Goal: Task Accomplishment & Management: Use online tool/utility

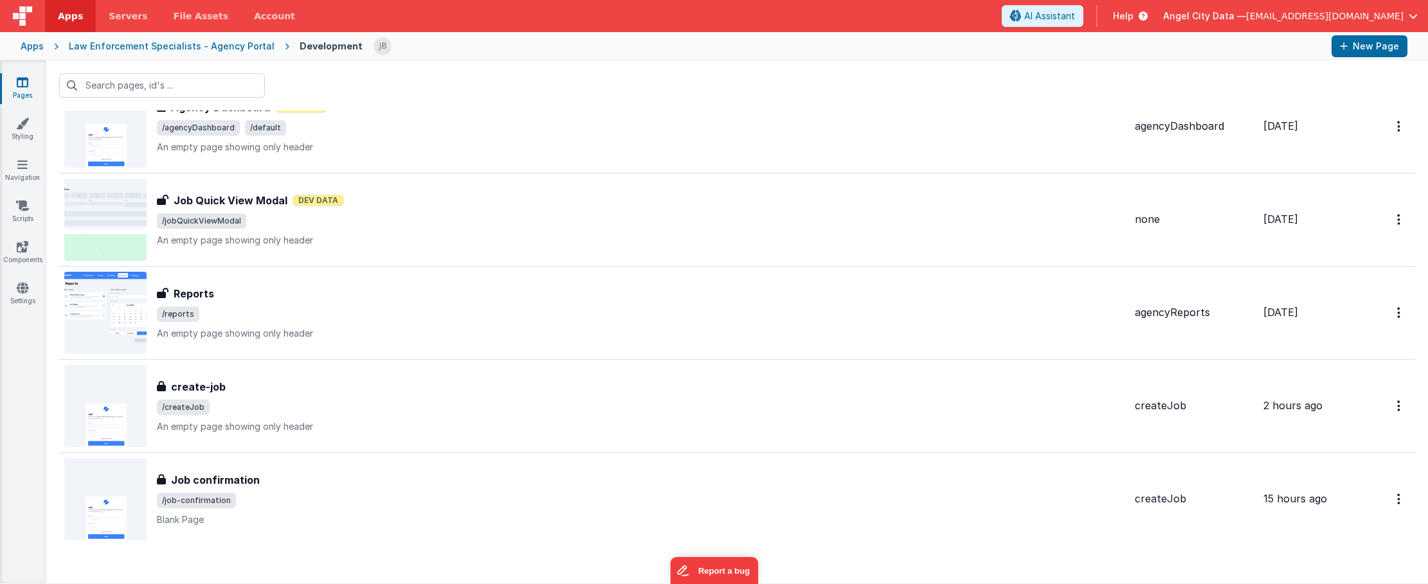
scroll to position [2692, 0]
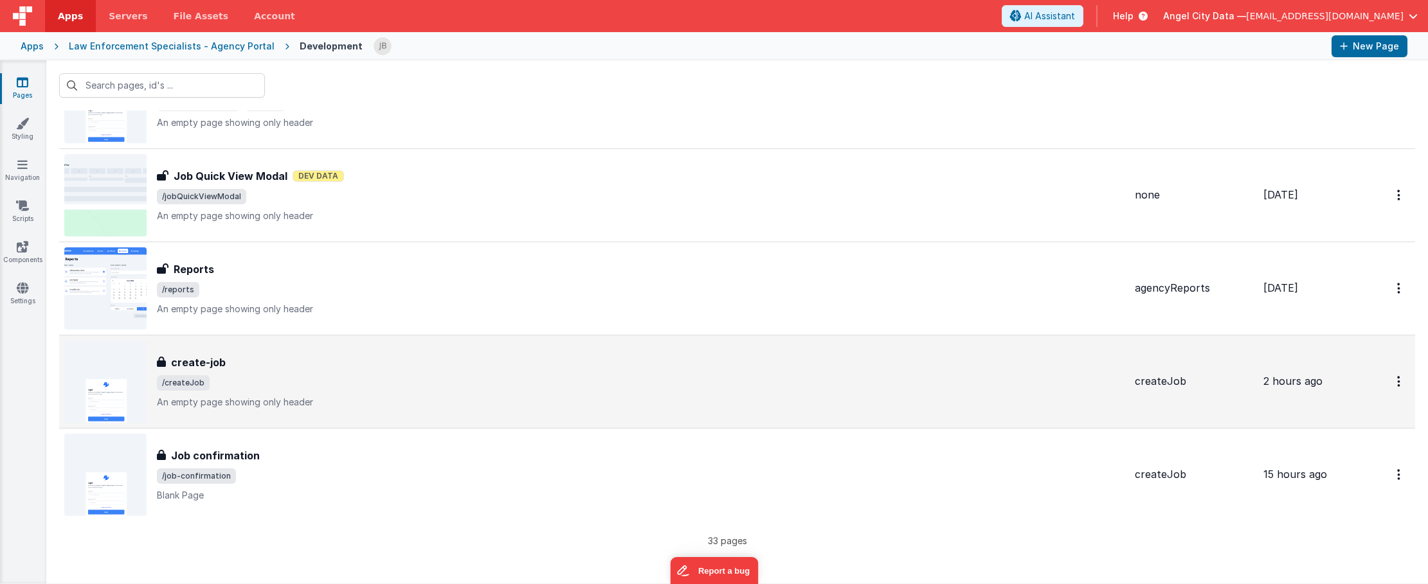
click at [183, 360] on h3 "create-job" at bounding box center [198, 362] width 55 height 15
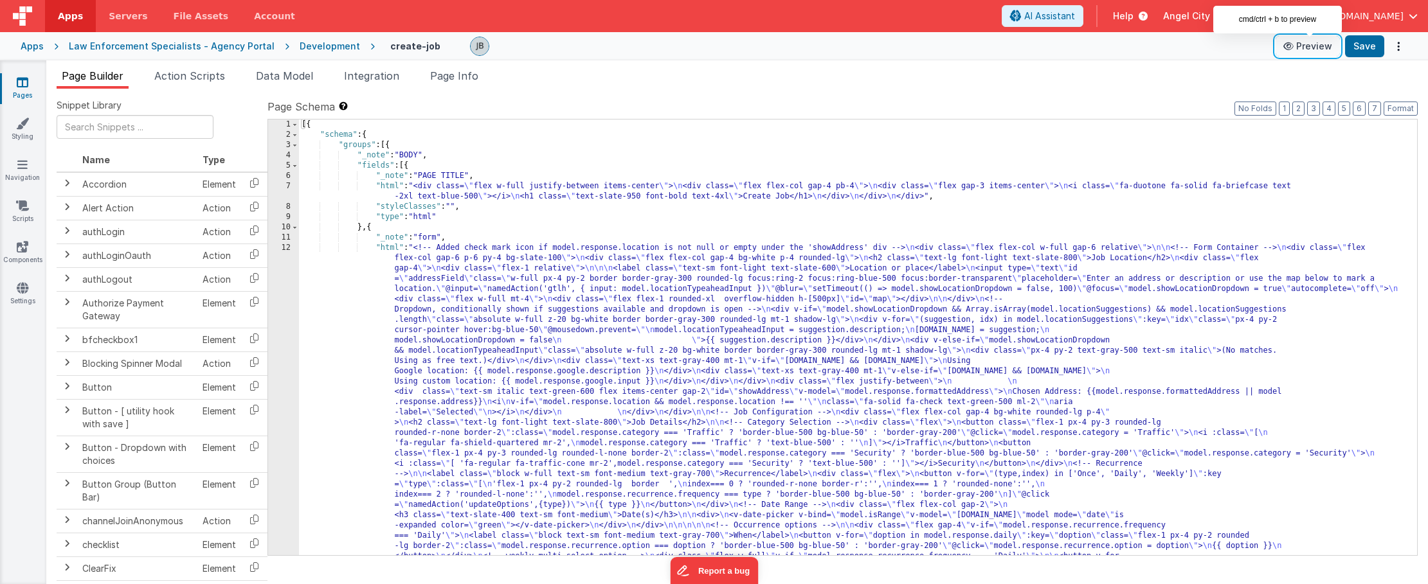
click at [1310, 44] on button "Preview" at bounding box center [1308, 46] width 64 height 21
click at [200, 74] on span "Action Scripts" at bounding box center [189, 75] width 71 height 13
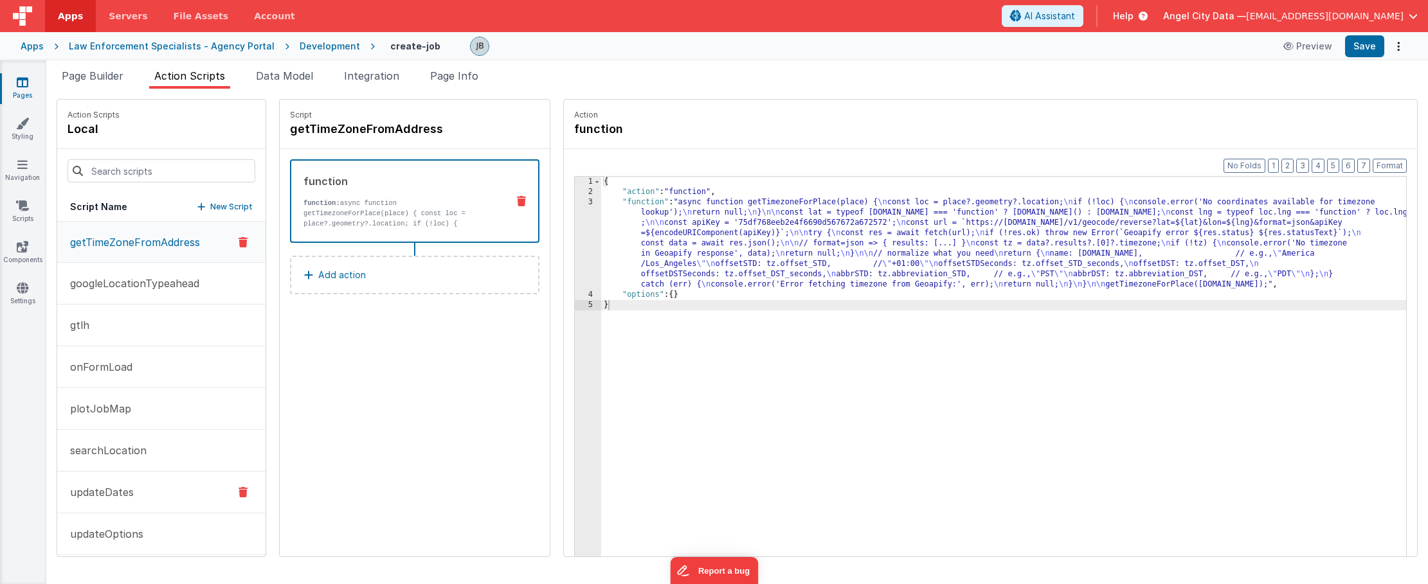
scroll to position [51, 0]
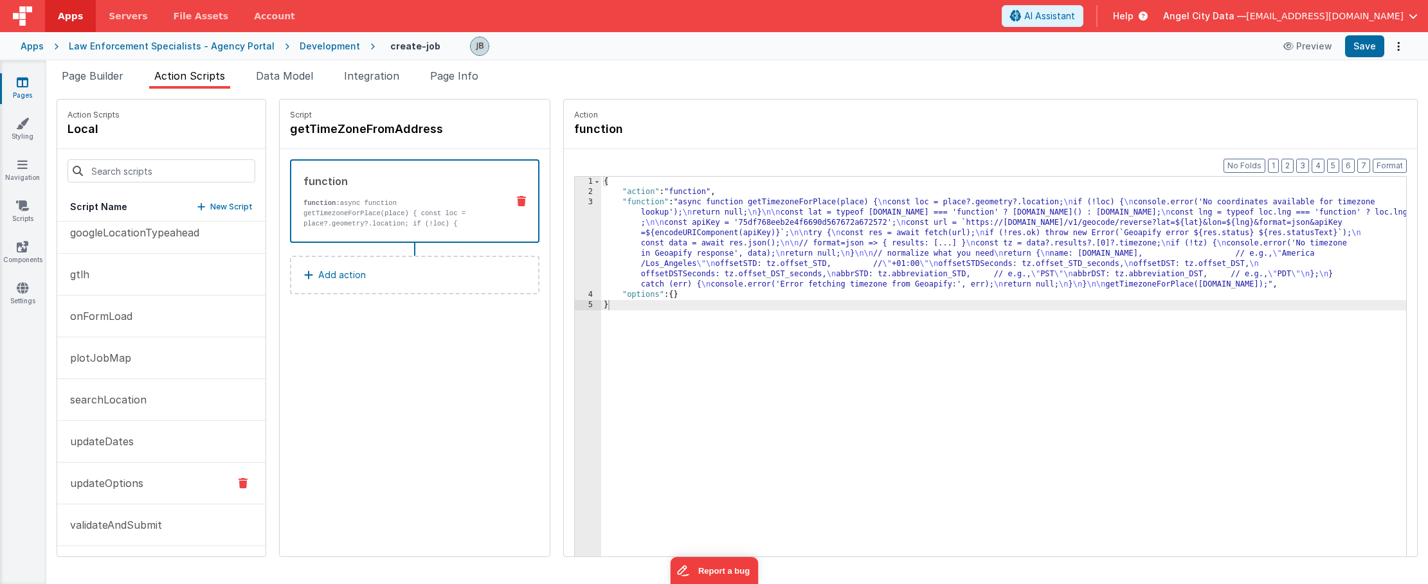
click at [119, 493] on button "updateOptions" at bounding box center [161, 484] width 208 height 42
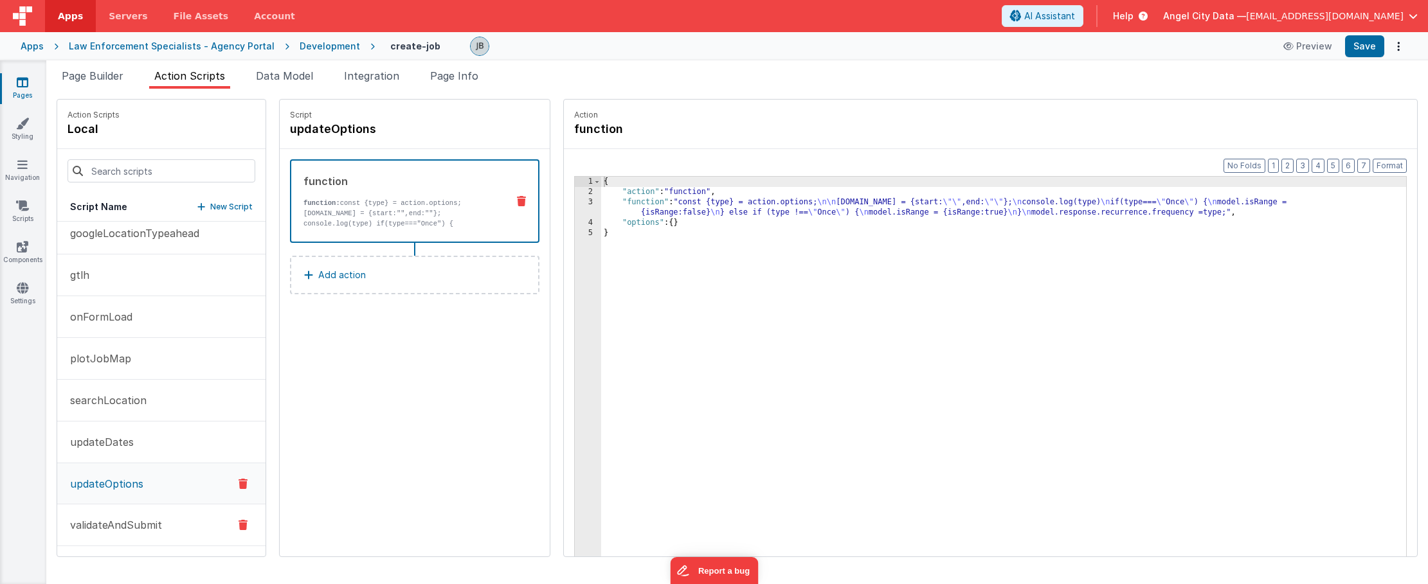
click at [129, 520] on p "validateAndSubmit" at bounding box center [112, 525] width 100 height 15
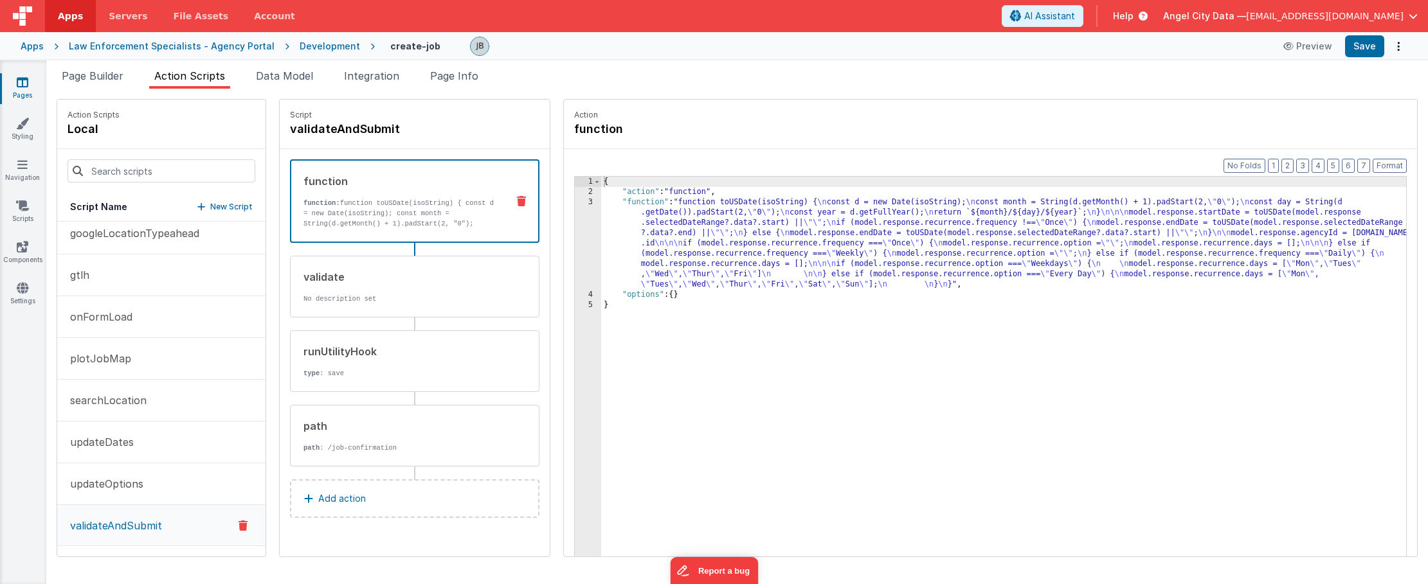
click at [575, 245] on div "3" at bounding box center [588, 243] width 26 height 93
click at [575, 243] on div "3" at bounding box center [588, 243] width 26 height 93
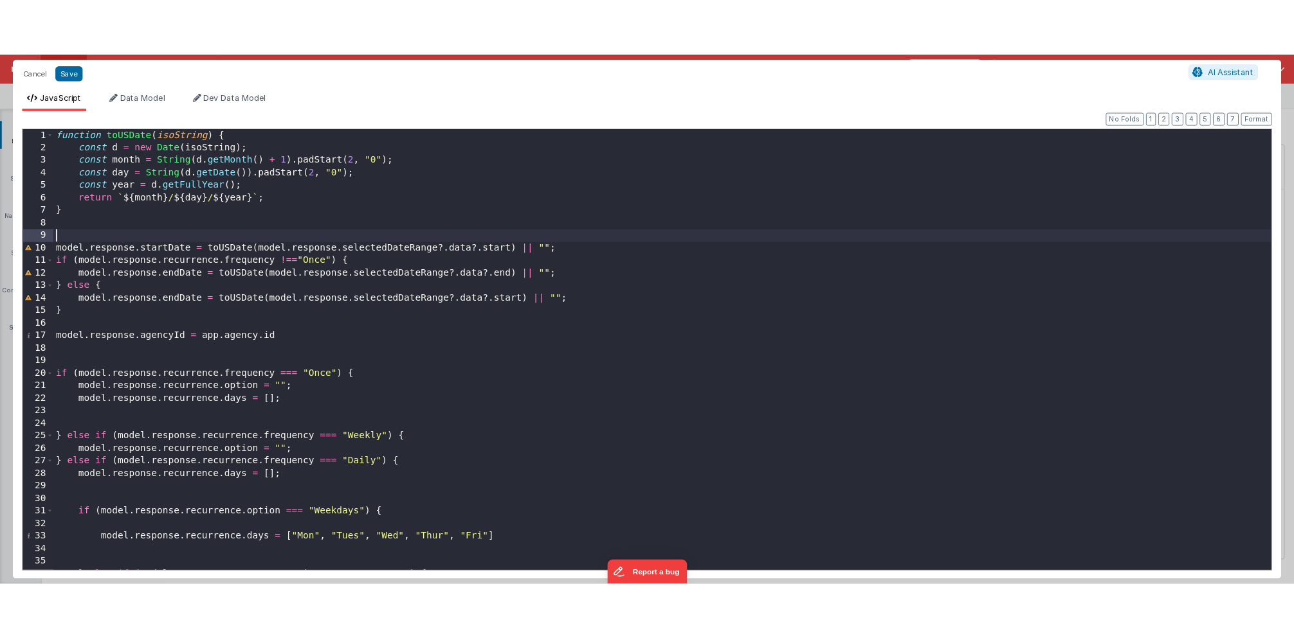
scroll to position [0, 0]
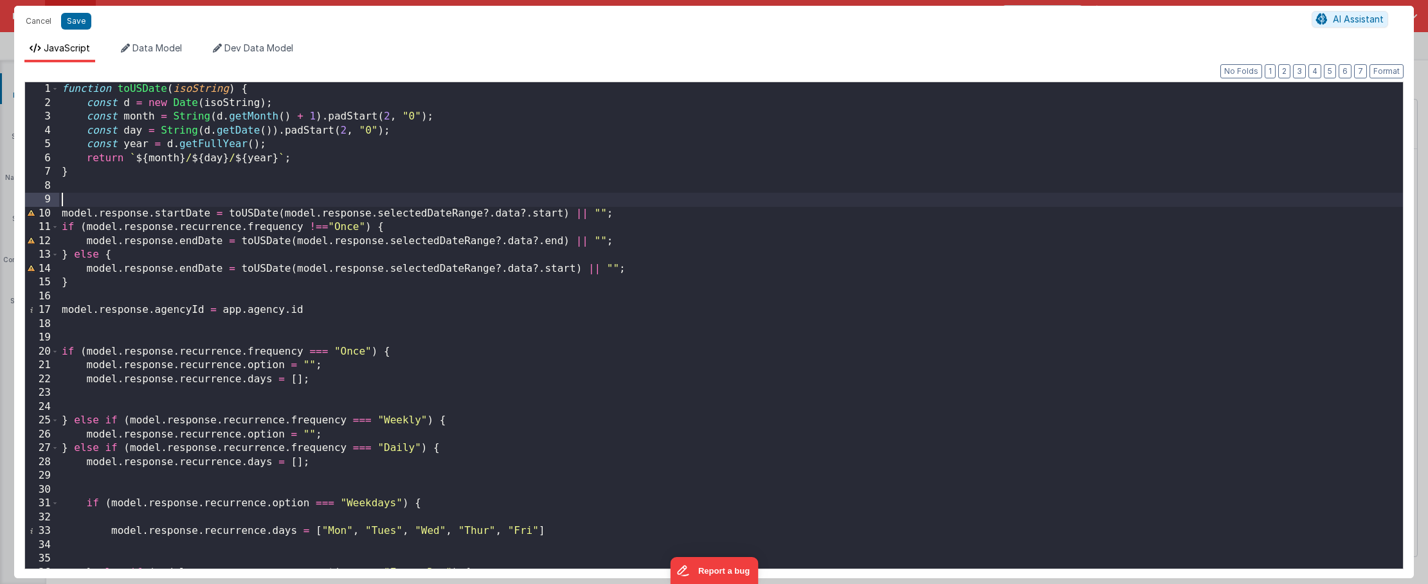
click at [86, 196] on div "function toUSDate ( isoString ) { const d = new Date ( isoString ) ; const mont…" at bounding box center [731, 339] width 1344 height 514
click at [79, 282] on div "function toUSDate ( isoString ) { const d = new Date ( isoString ) ; const mont…" at bounding box center [731, 339] width 1344 height 514
drag, startPoint x: 558, startPoint y: 211, endPoint x: 59, endPoint y: 219, distance: 499.0
click at [59, 219] on div "function toUSDate ( isoString ) { const d = new Date ( isoString ) ; const mont…" at bounding box center [731, 339] width 1344 height 514
click at [416, 226] on div "function toUSDate ( isoString ) { const d = new Date ( isoString ) ; const mont…" at bounding box center [731, 339] width 1344 height 514
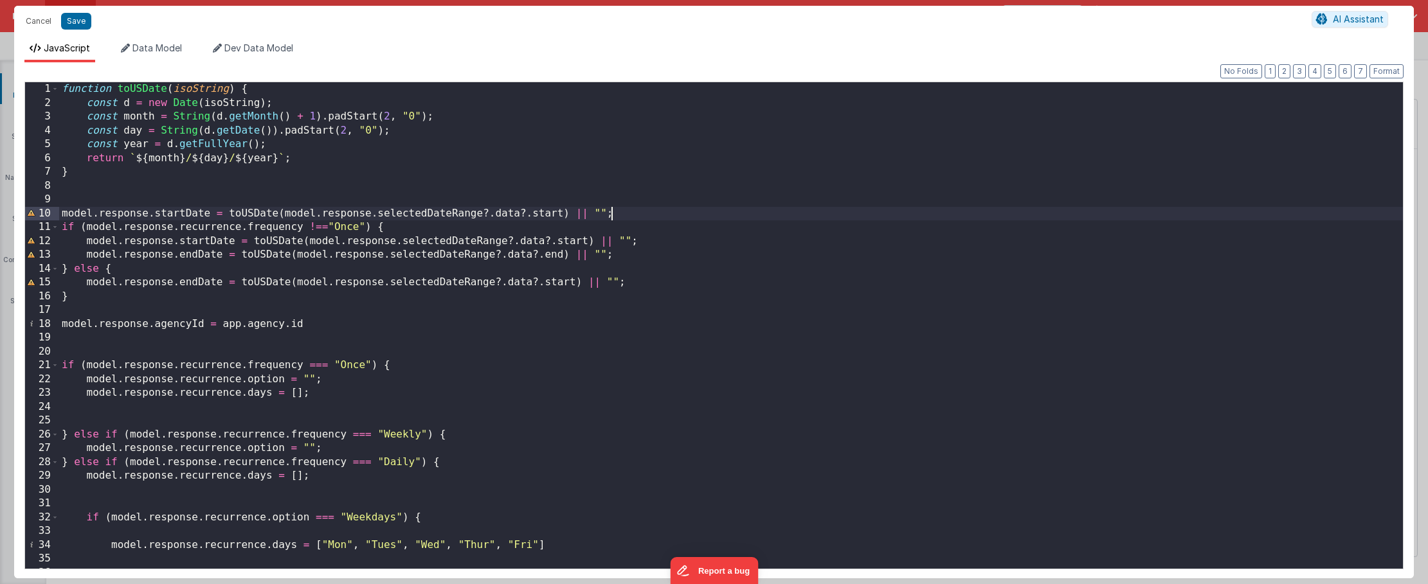
click at [609, 219] on div "function toUSDate ( isoString ) { const d = new Date ( isoString ) ; const mont…" at bounding box center [731, 339] width 1344 height 514
drag, startPoint x: 615, startPoint y: 213, endPoint x: 48, endPoint y: 212, distance: 567.8
click at [48, 212] on div "1 2 3 4 5 6 7 8 9 10 11 12 13 14 15 16 17 18 19 20 21 22 23 24 25 26 27 28 29 3…" at bounding box center [713, 326] width 1379 height 488
click at [557, 284] on div "function toUSDate ( isoString ) { const d = new Date ( isoString ) ; const mont…" at bounding box center [731, 339] width 1344 height 514
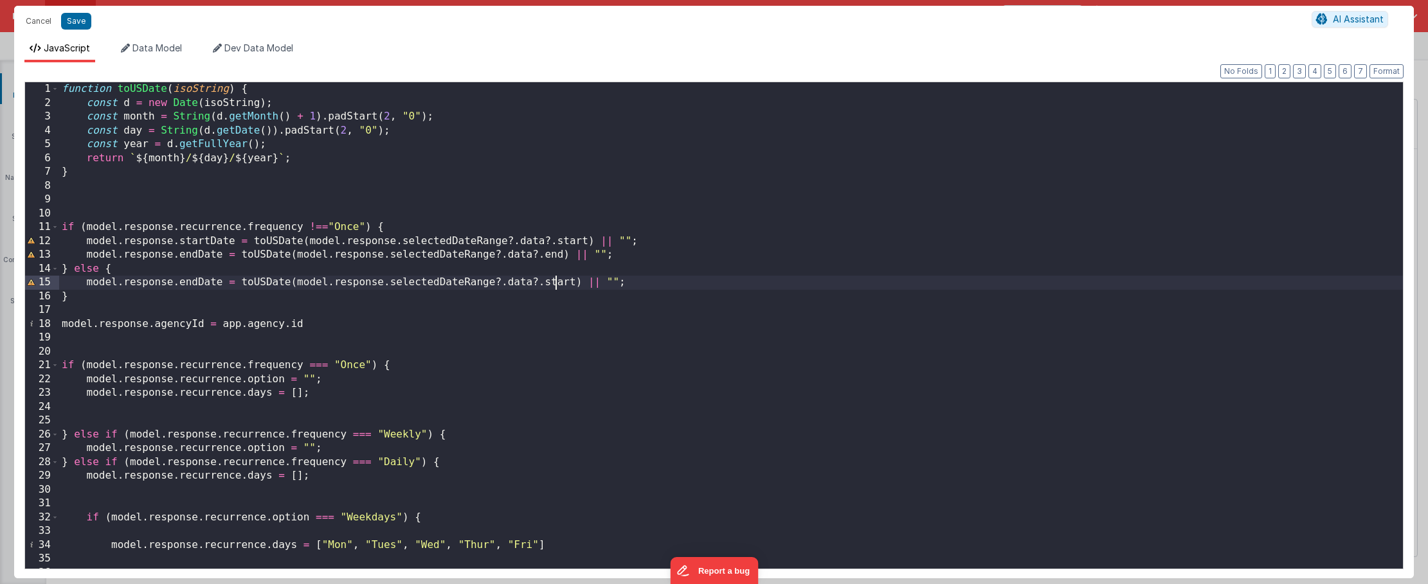
click at [557, 284] on div "function toUSDate ( isoString ) { const d = new Date ( isoString ) ; const mont…" at bounding box center [731, 339] width 1344 height 514
drag, startPoint x: 84, startPoint y: 284, endPoint x: 601, endPoint y: 285, distance: 517.0
click at [601, 285] on div "function toUSDate ( isoString ) { const d = new Date ( isoString ) ; const mont…" at bounding box center [731, 339] width 1344 height 514
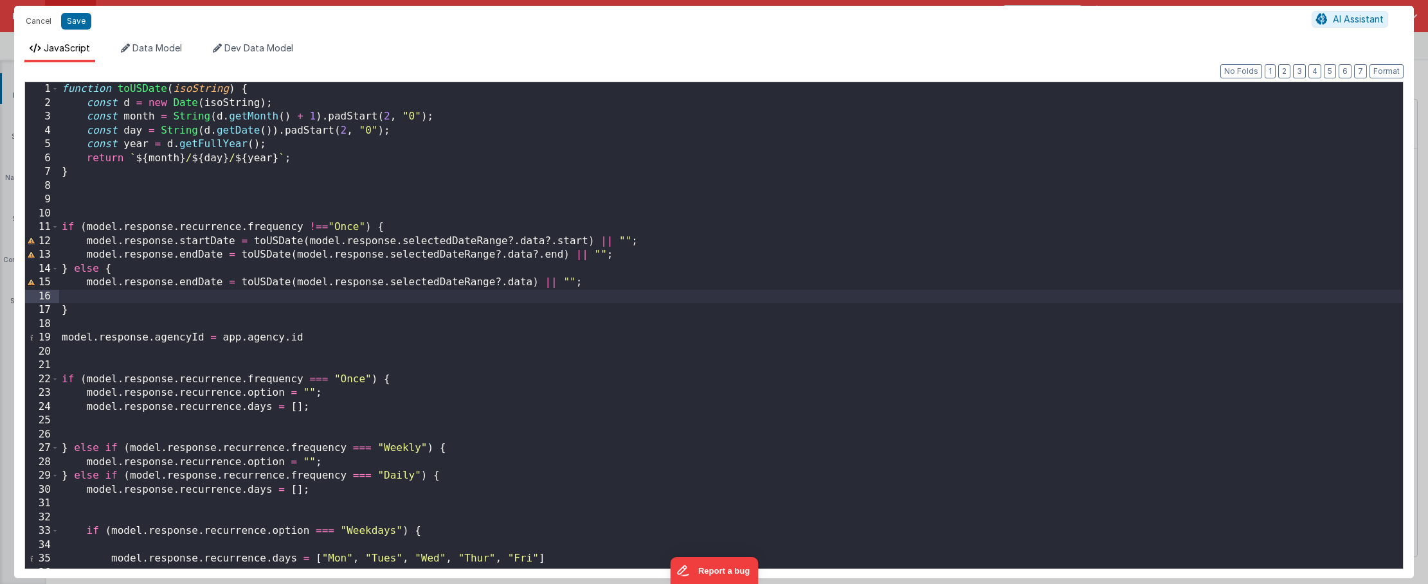
paste textarea
click at [185, 300] on div "function toUSDate ( isoString ) { const d = new Date ( isoString ) ; const mont…" at bounding box center [731, 339] width 1344 height 514
click at [70, 17] on button "Save" at bounding box center [76, 21] width 30 height 17
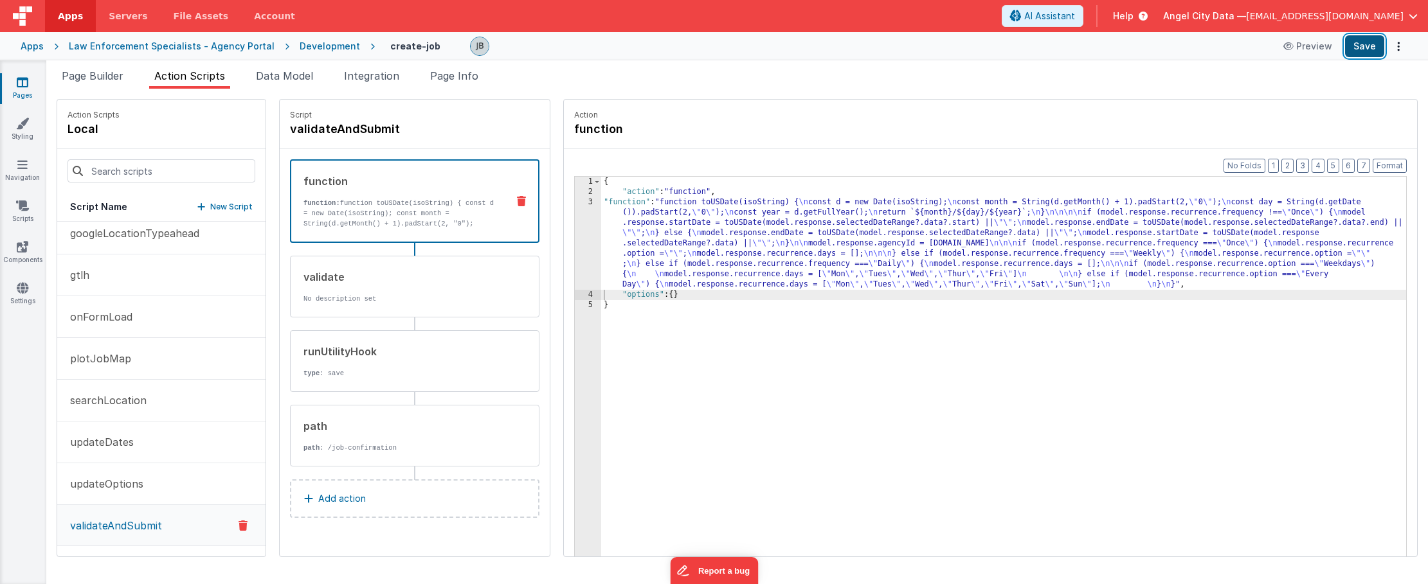
click at [1364, 51] on button "Save" at bounding box center [1364, 46] width 39 height 22
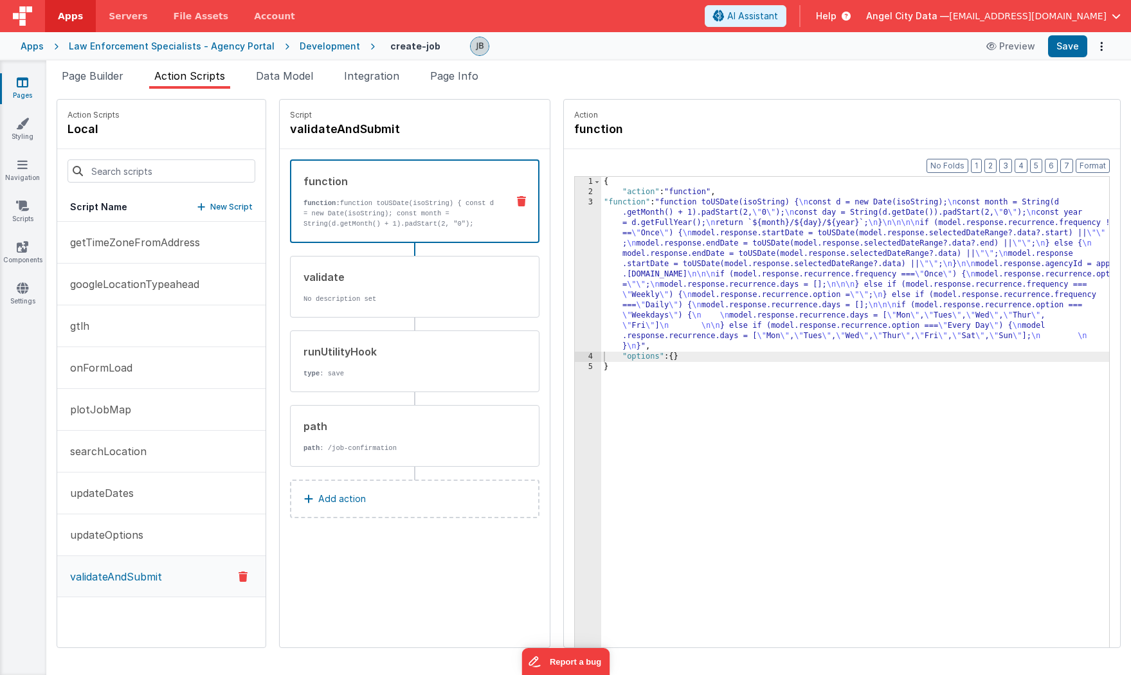
click at [575, 245] on div "3" at bounding box center [588, 274] width 26 height 154
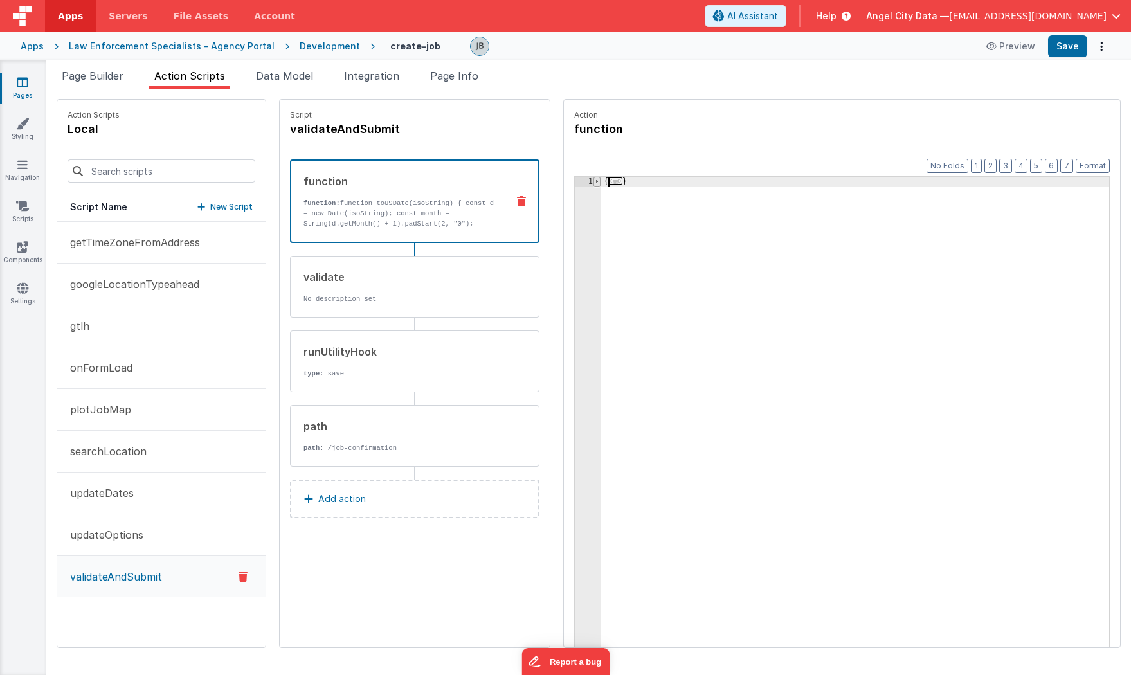
click at [593, 180] on span at bounding box center [596, 182] width 7 height 10
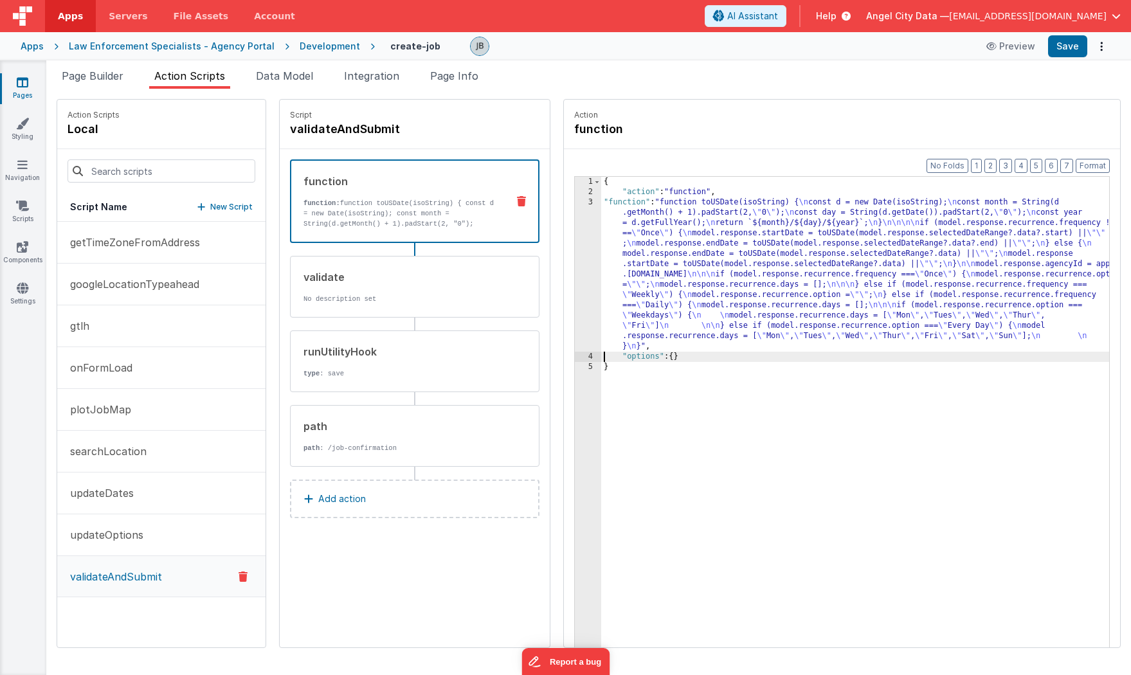
click at [575, 235] on div "3" at bounding box center [588, 274] width 26 height 154
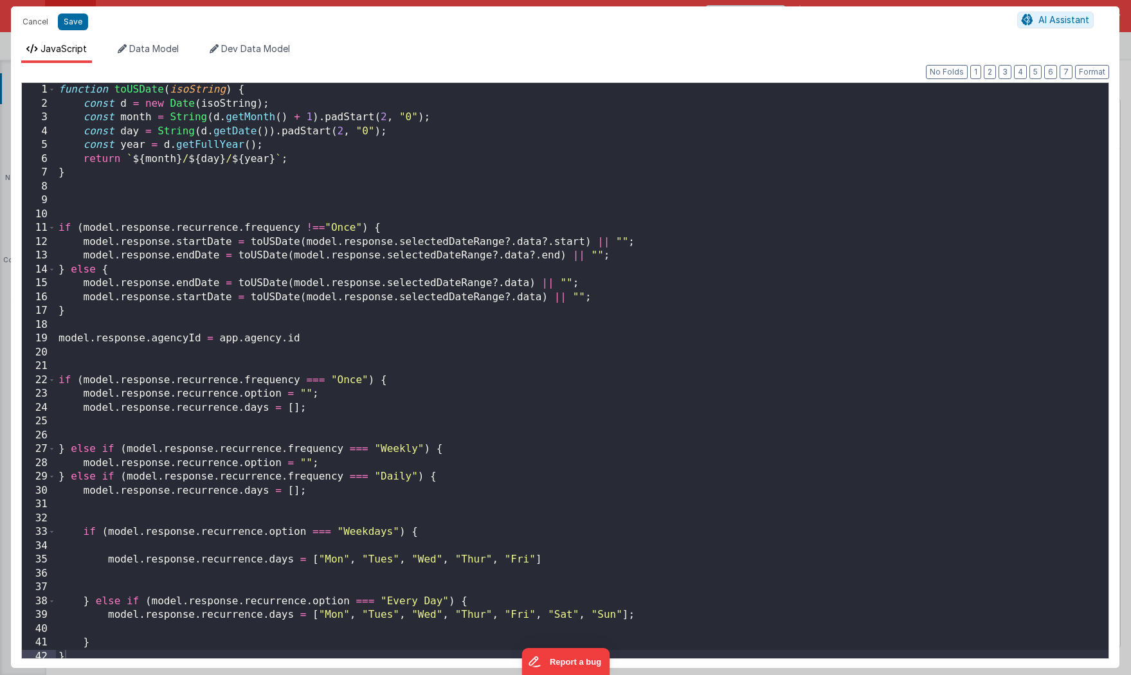
click at [565, 235] on div "Cancel Save AI Assistant JavaScript Data Model Dev Data Model Format 7 6 5 4 3 …" at bounding box center [565, 337] width 1131 height 675
click at [467, 269] on div "function toUSDate ( isoString ) { const d = new Date ( isoString ) ; const mont…" at bounding box center [582, 384] width 1053 height 603
click at [66, 24] on button "Save" at bounding box center [73, 22] width 30 height 17
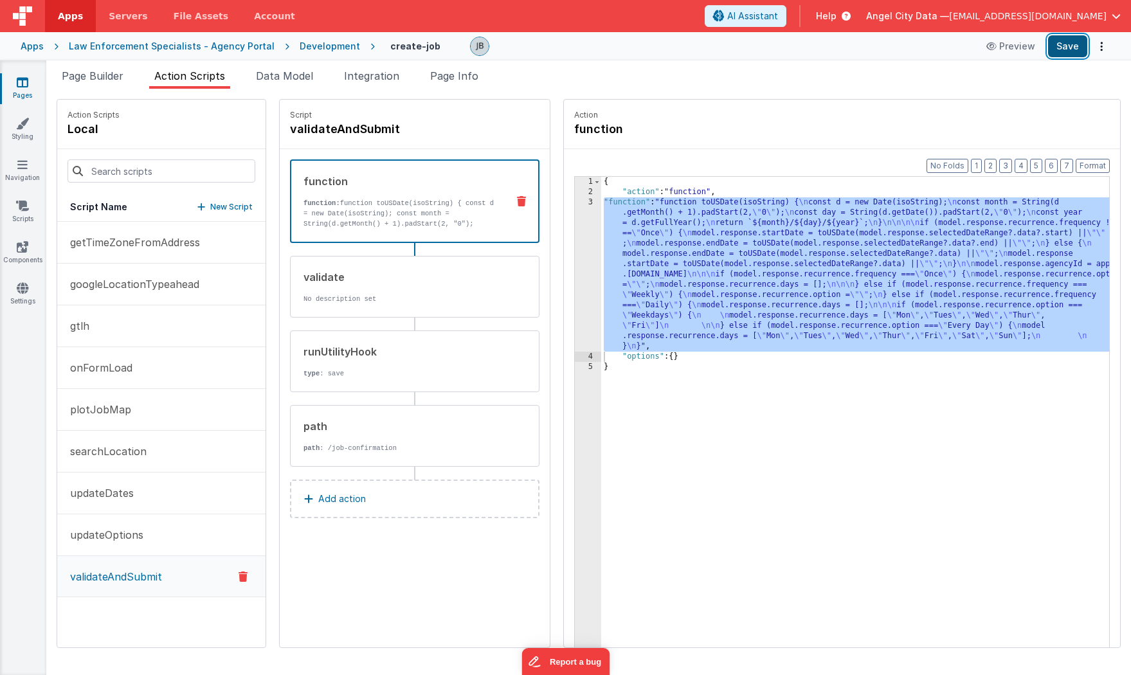
click at [1064, 49] on button "Save" at bounding box center [1067, 46] width 39 height 22
click at [575, 264] on div "3" at bounding box center [588, 274] width 26 height 154
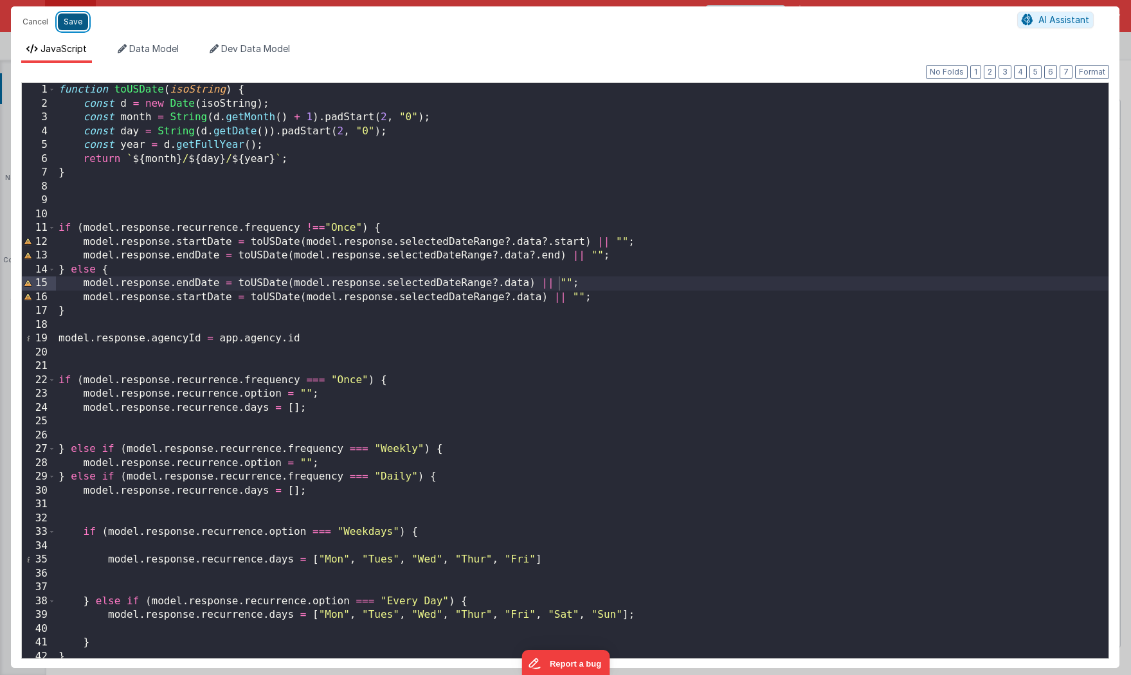
click at [75, 20] on button "Save" at bounding box center [73, 22] width 30 height 17
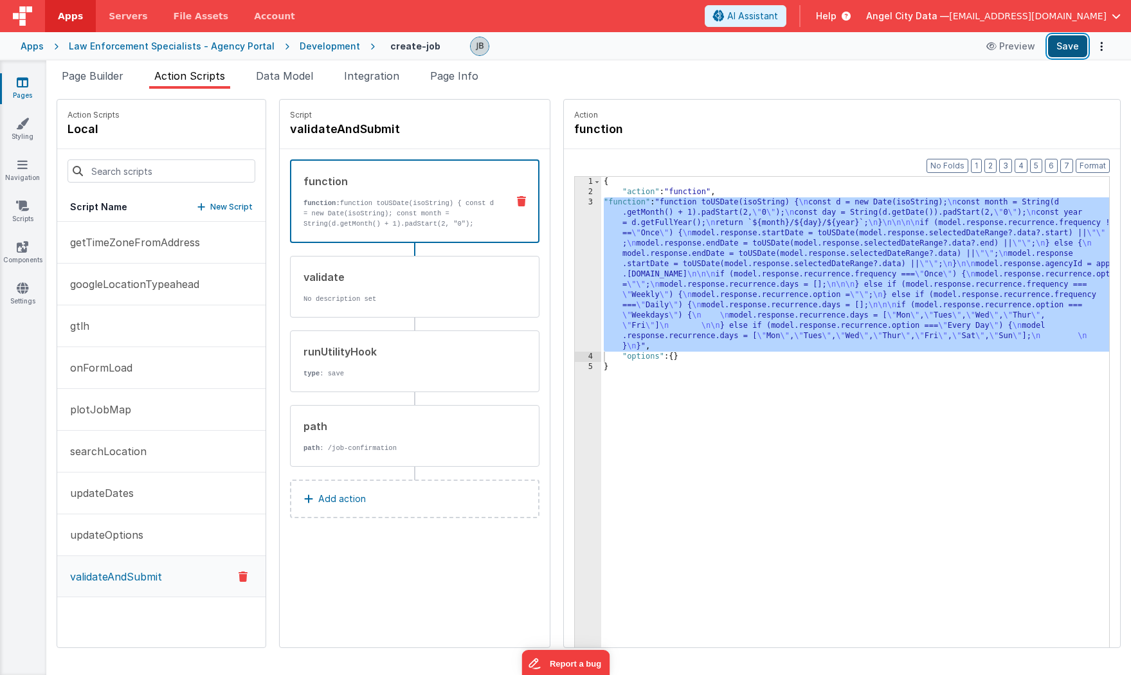
click at [1080, 48] on button "Save" at bounding box center [1067, 46] width 39 height 22
click at [1069, 43] on button "Save" at bounding box center [1067, 46] width 39 height 22
click at [575, 235] on div "3" at bounding box center [588, 274] width 26 height 154
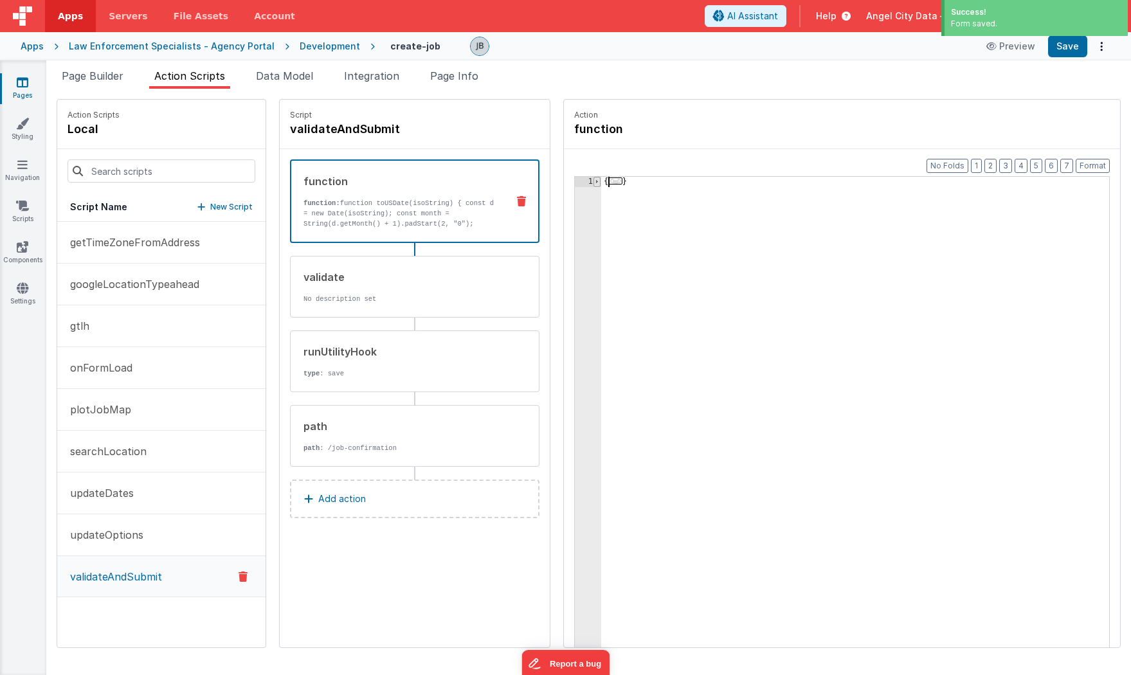
click at [593, 180] on span at bounding box center [596, 182] width 7 height 10
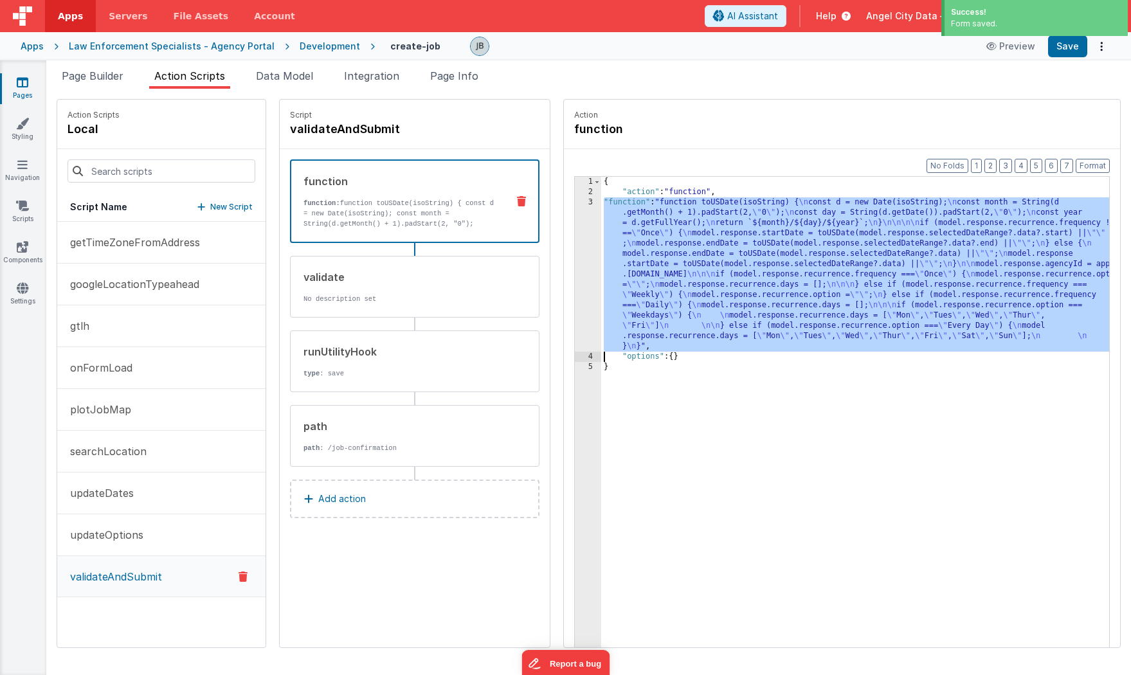
click at [575, 223] on div "3" at bounding box center [588, 274] width 26 height 154
click at [575, 231] on div "3" at bounding box center [588, 274] width 26 height 154
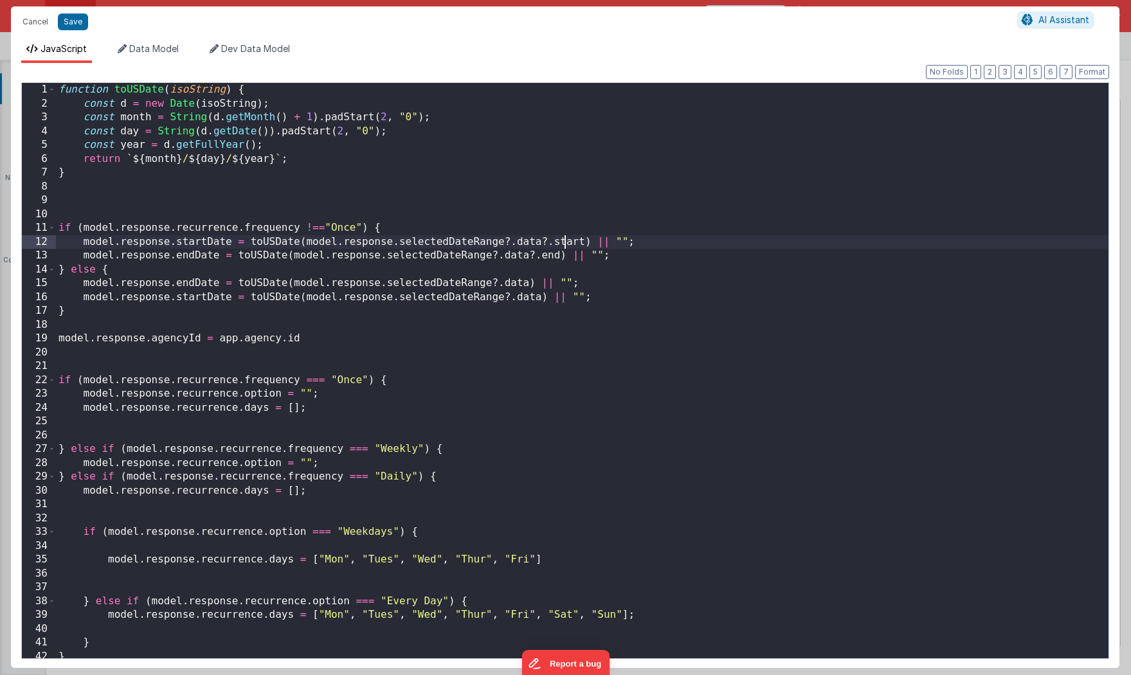
click at [502, 278] on div "function toUSDate ( isoString ) { const d = new Date ( isoString ) ; const mont…" at bounding box center [582, 384] width 1053 height 603
click at [73, 24] on button "Save" at bounding box center [73, 22] width 30 height 17
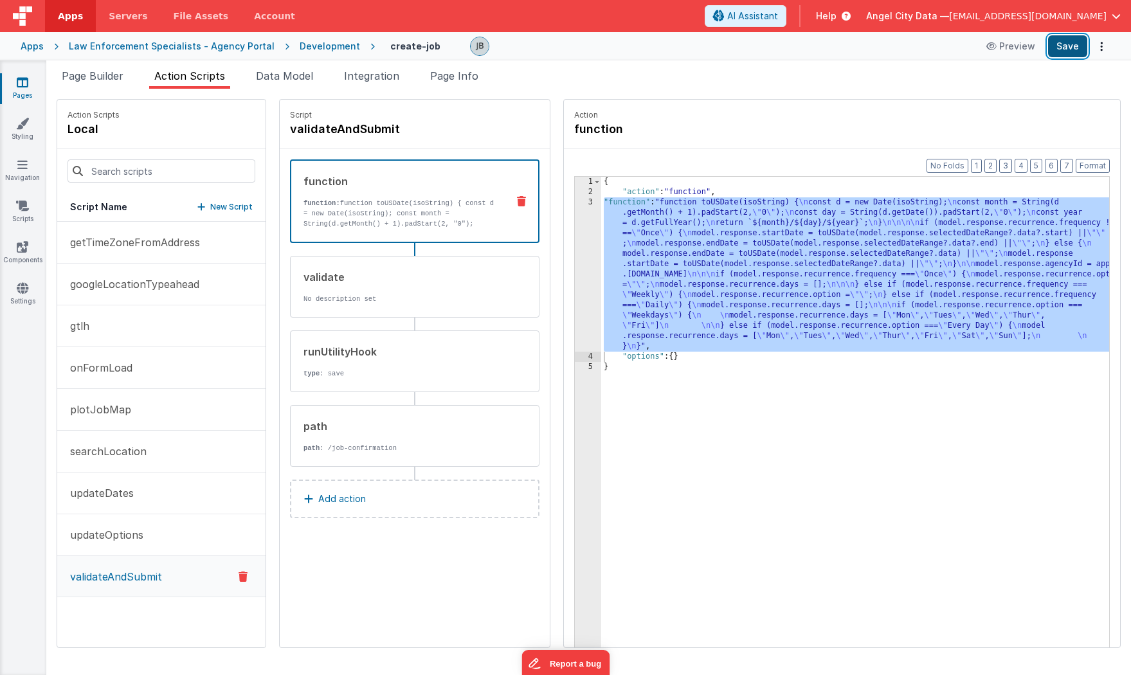
click at [1078, 46] on button "Save" at bounding box center [1067, 46] width 39 height 22
click at [601, 300] on div "{ "action" : "function" , "function" : "function toUSDate(isoString) { \n const…" at bounding box center [868, 442] width 534 height 531
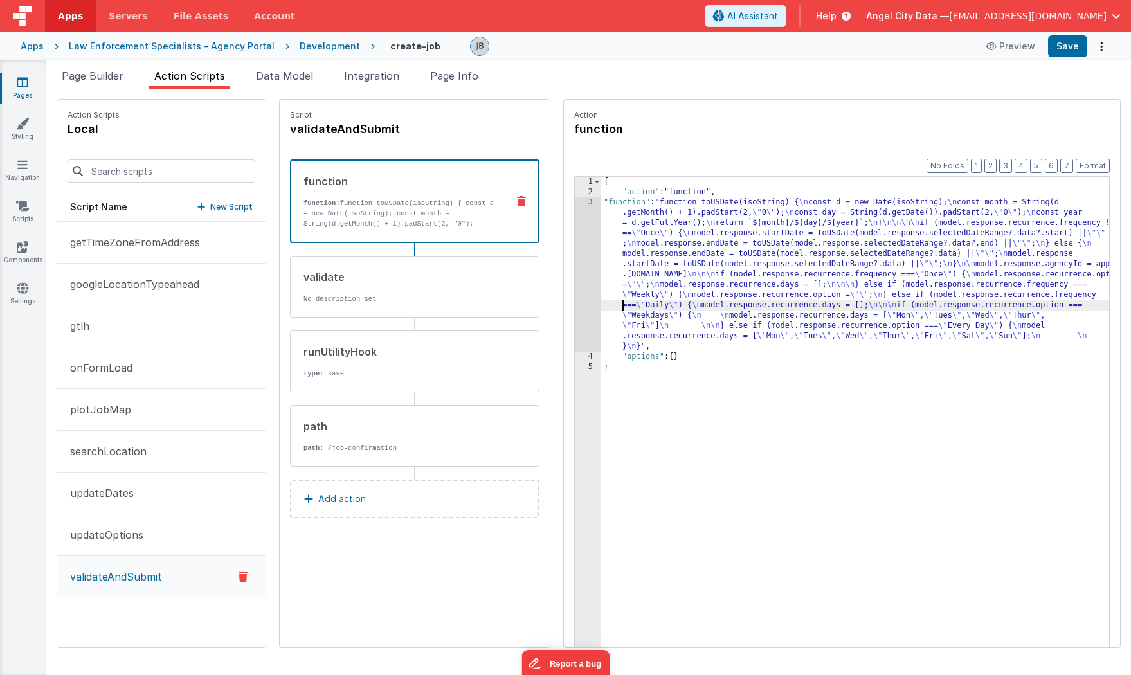
click at [575, 300] on div "3" at bounding box center [588, 274] width 26 height 154
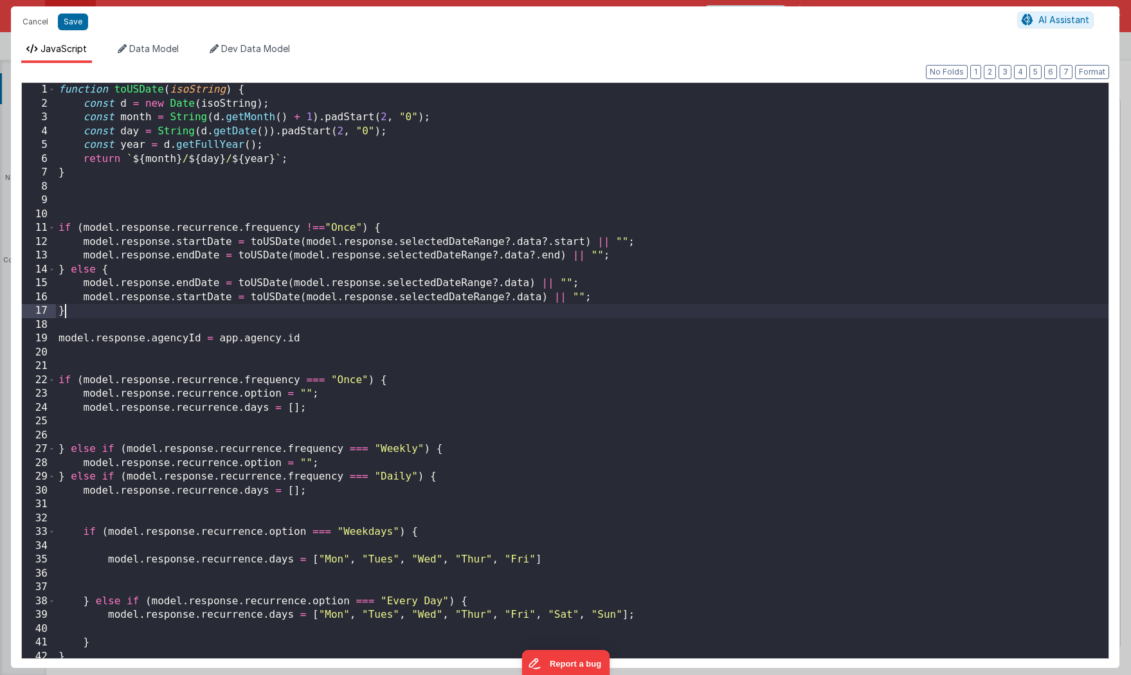
click at [561, 300] on div "function toUSDate ( isoString ) { const d = new Date ( isoString ) ; const mont…" at bounding box center [582, 384] width 1053 height 603
click at [452, 305] on div "function toUSDate ( isoString ) { const d = new Date ( isoString ) ; const mont…" at bounding box center [582, 384] width 1053 height 603
click at [152, 45] on span "Data Model" at bounding box center [154, 48] width 50 height 11
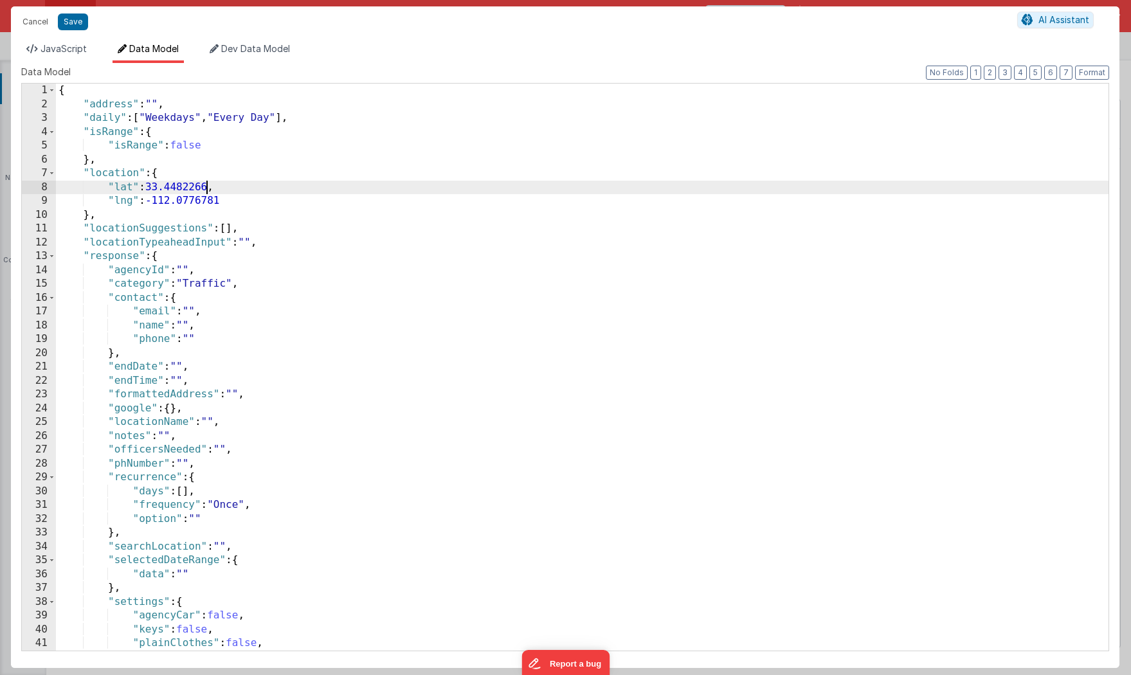
click at [206, 187] on div "{ "address" : "" , "daily" : [ "Weekdays" , "Every Day" ] , "isRange" : { "isRa…" at bounding box center [582, 381] width 1053 height 595
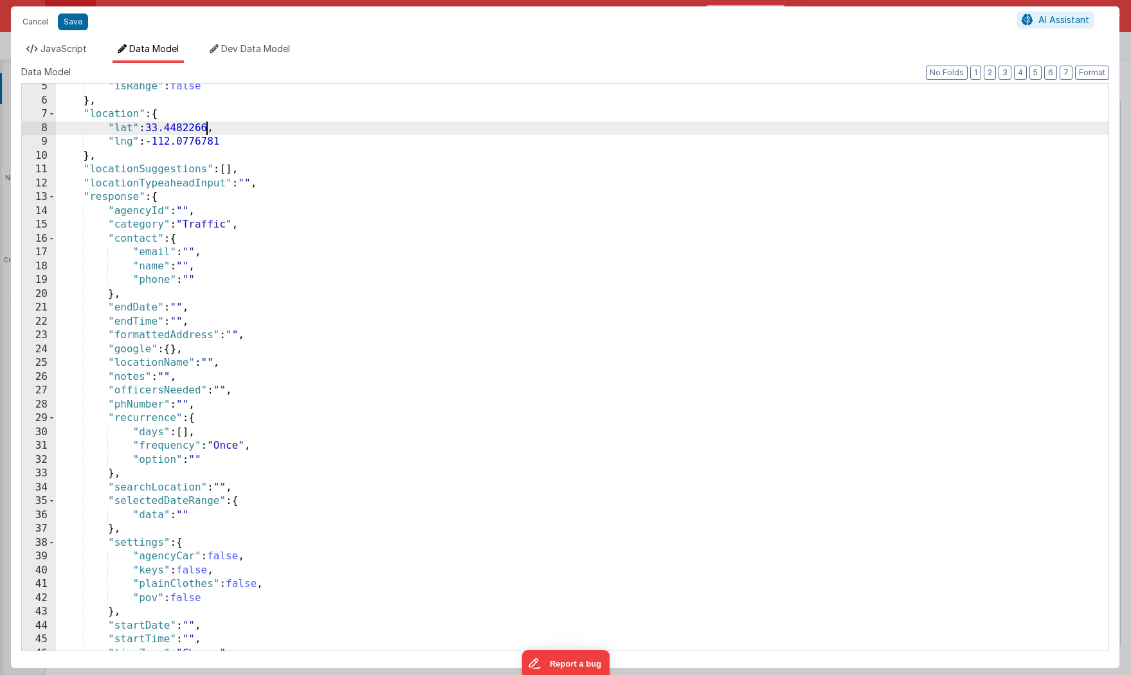
scroll to position [59, 0]
click at [163, 447] on div ""isRange" : false } , "location" : { "lat" : 33.4482266 , "lng" : -112.0776781 …" at bounding box center [582, 377] width 1053 height 595
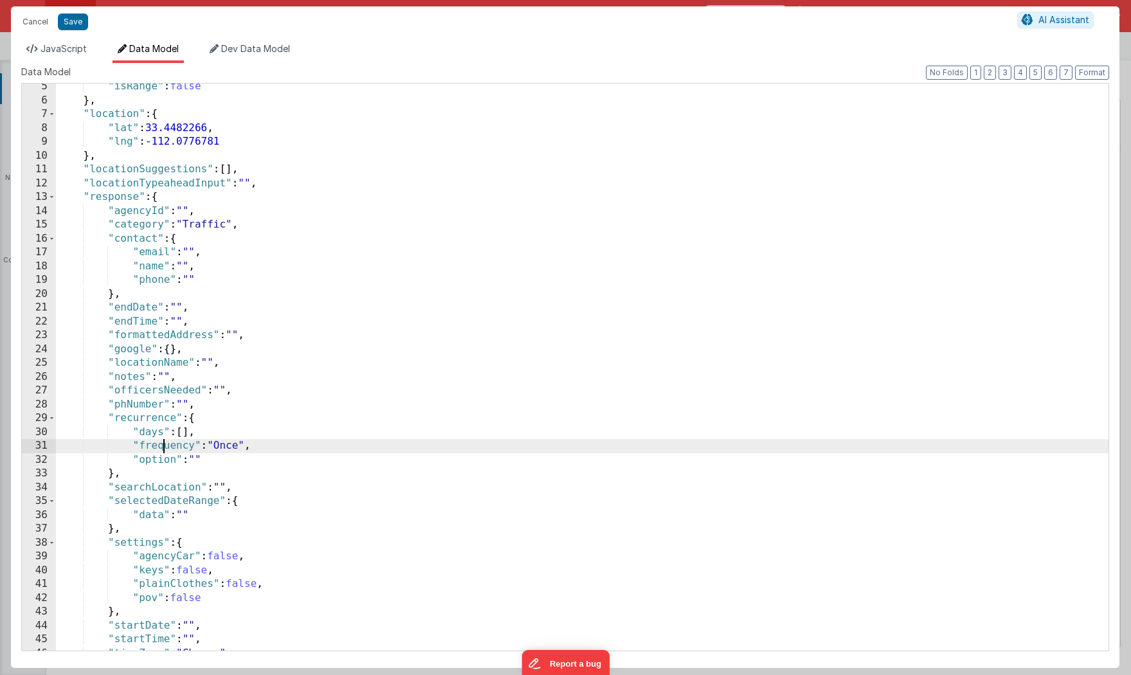
click at [163, 447] on div ""isRange" : false } , "location" : { "lat" : 33.4482266 , "lng" : -112.0776781 …" at bounding box center [582, 377] width 1053 height 595
click at [38, 26] on button "Cancel" at bounding box center [35, 22] width 39 height 18
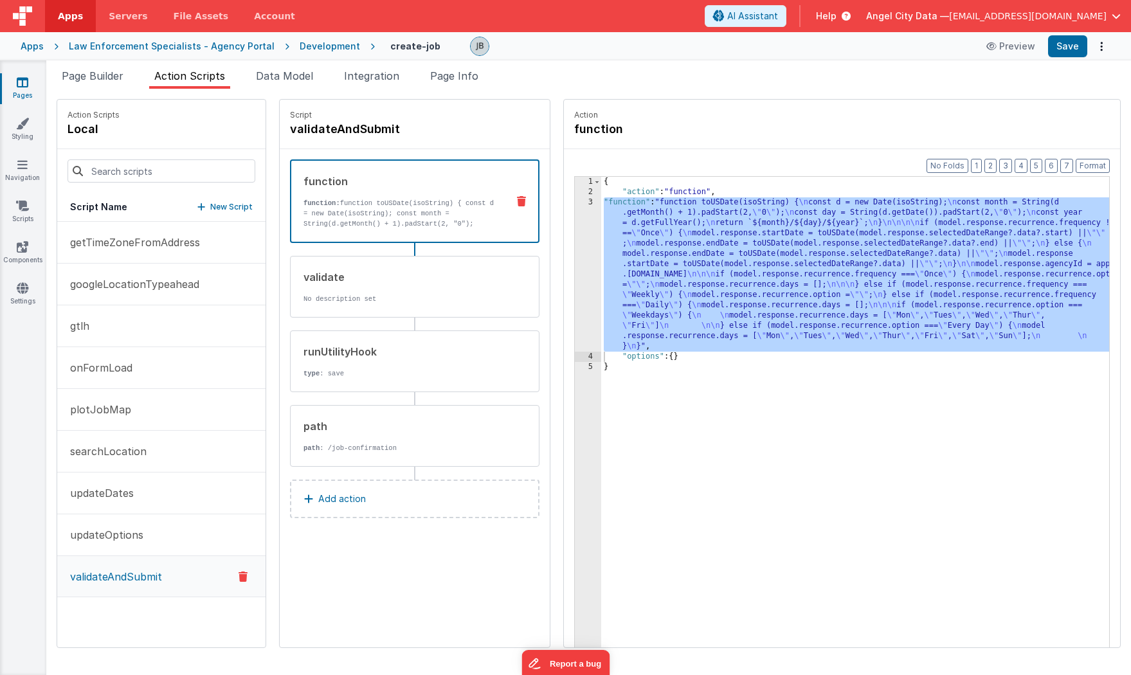
click at [312, 220] on p "function: function toUSDate(isoString) { const d = new Date(isoString); const m…" at bounding box center [400, 229] width 194 height 62
click at [575, 249] on div "3" at bounding box center [588, 274] width 26 height 154
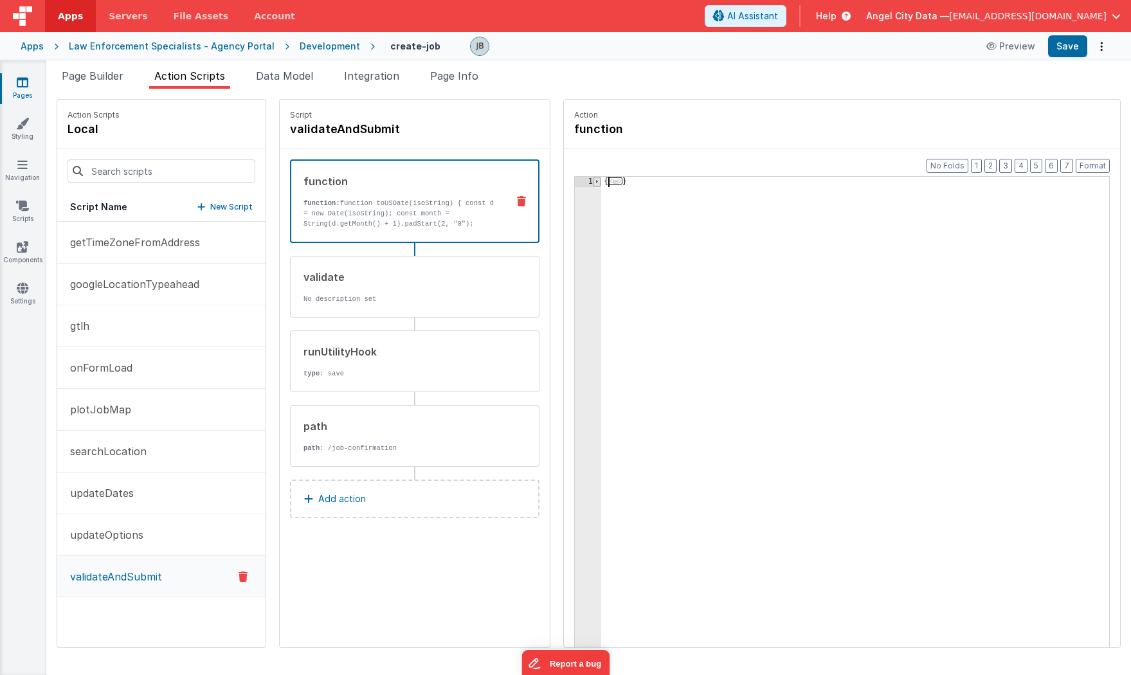
click at [593, 181] on span at bounding box center [596, 182] width 7 height 10
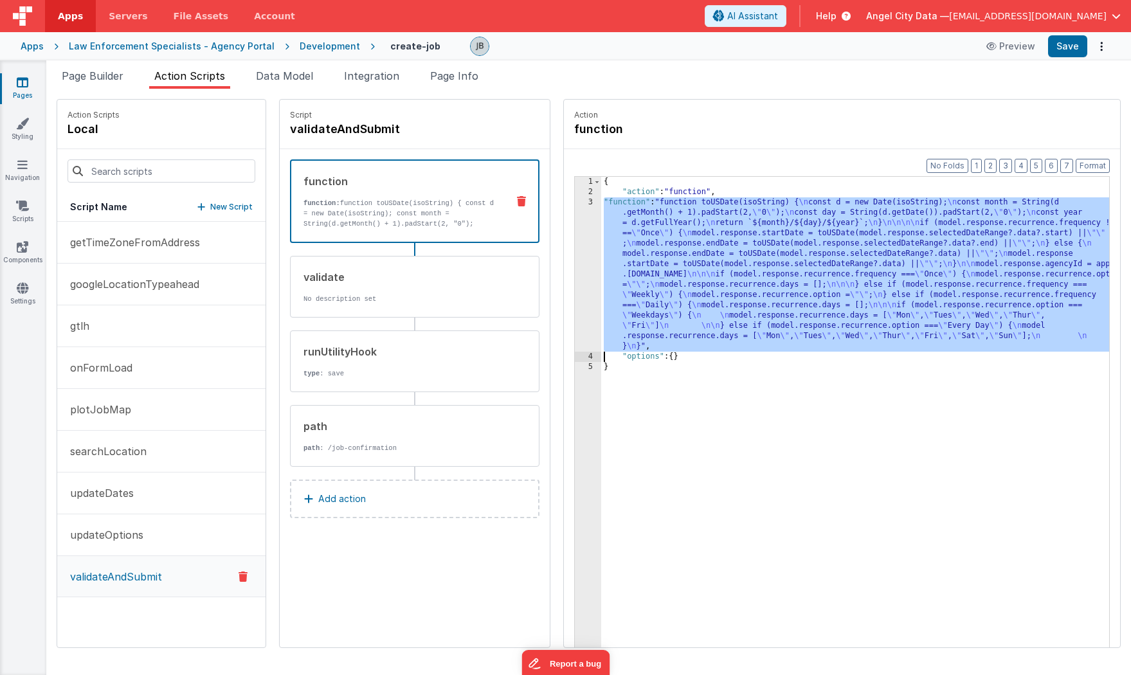
click at [575, 222] on div "3" at bounding box center [588, 274] width 26 height 154
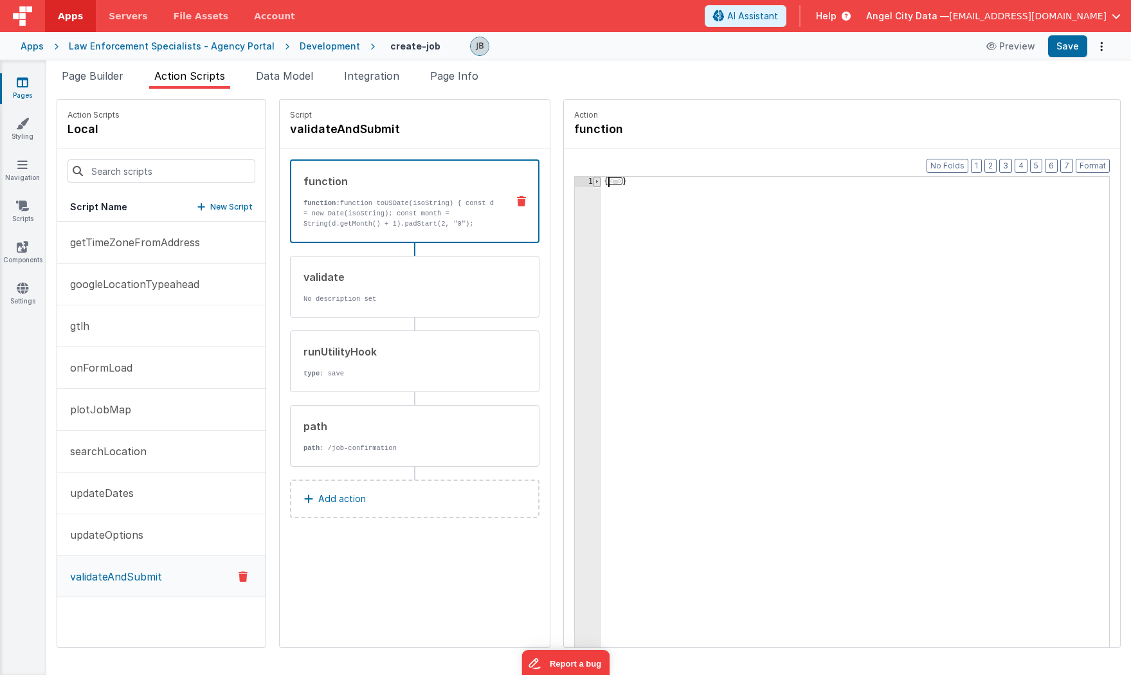
click at [593, 183] on span at bounding box center [596, 182] width 7 height 10
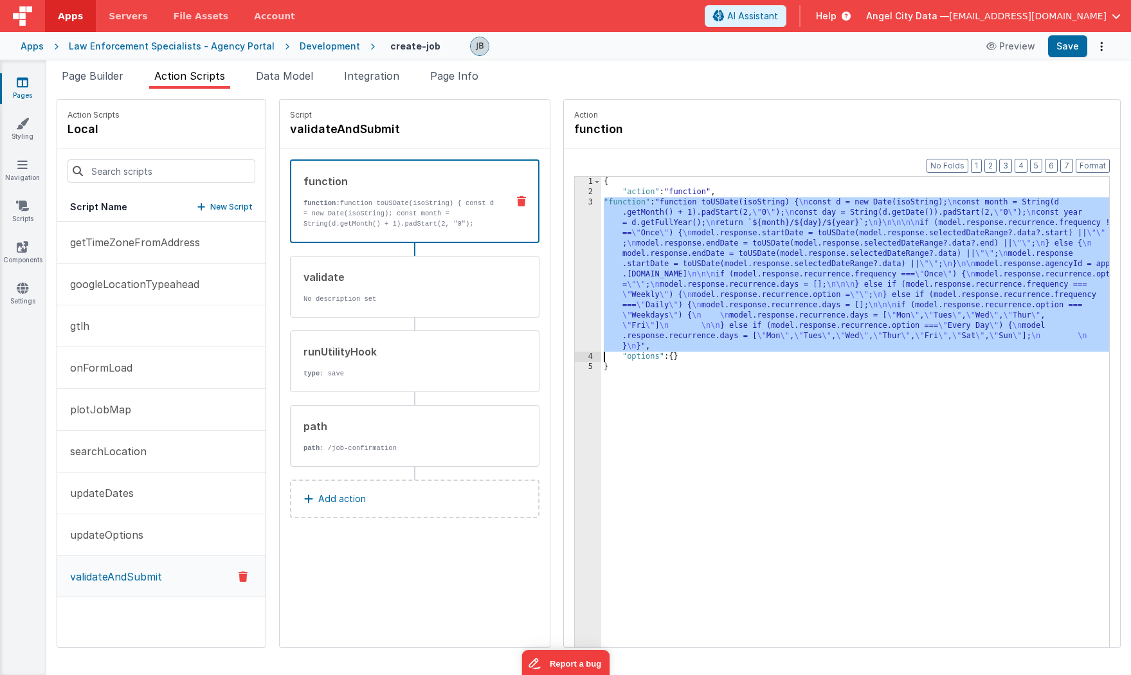
click at [601, 249] on div "{ "action" : "function" , "function" : "function toUSDate(isoString) { \n const…" at bounding box center [868, 442] width 534 height 531
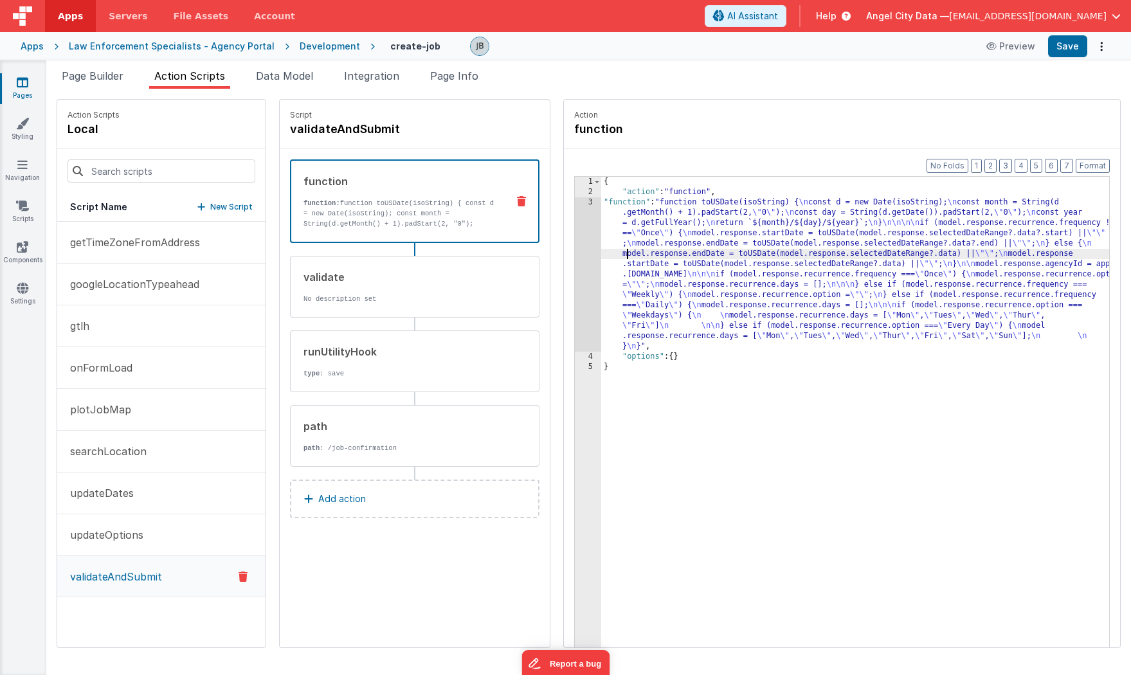
click at [575, 257] on div "3" at bounding box center [588, 274] width 26 height 154
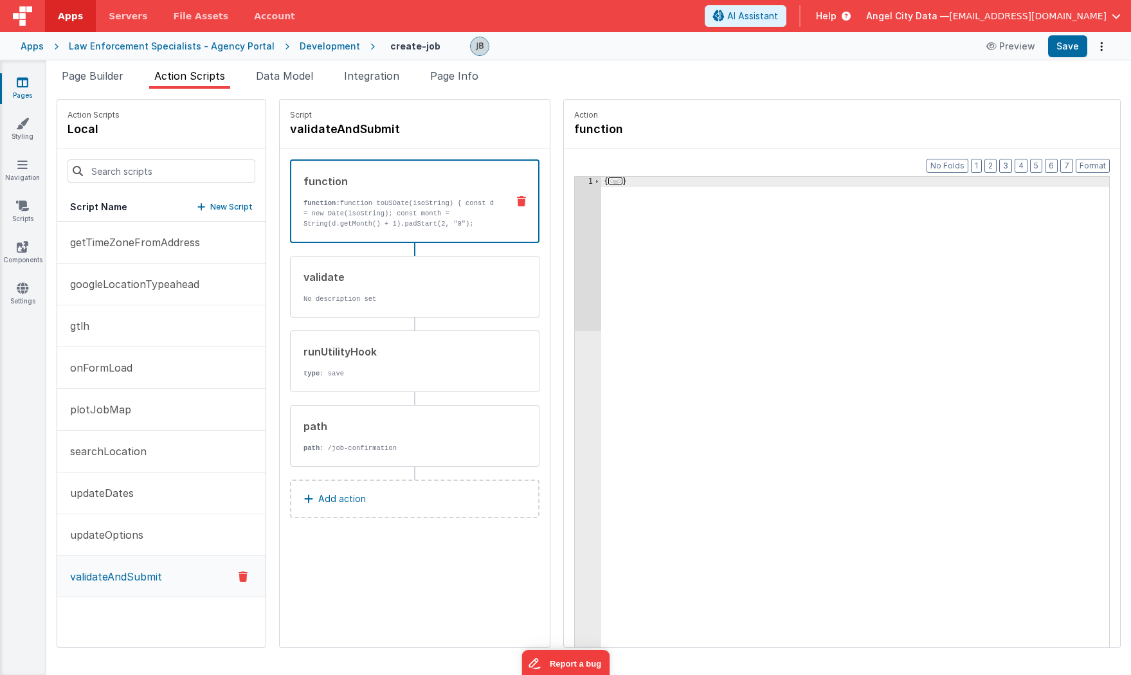
click at [575, 207] on div "1" at bounding box center [588, 442] width 26 height 531
click at [593, 179] on span at bounding box center [596, 182] width 7 height 10
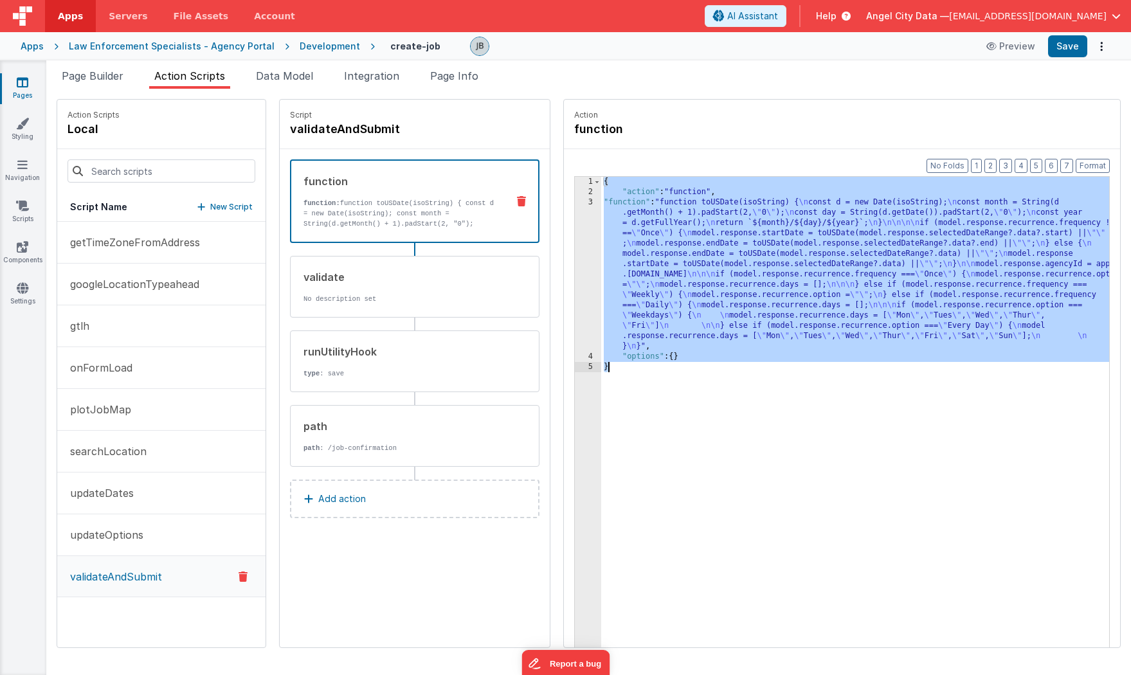
click at [575, 180] on div "1" at bounding box center [588, 182] width 26 height 10
click at [575, 206] on div "3" at bounding box center [588, 274] width 26 height 154
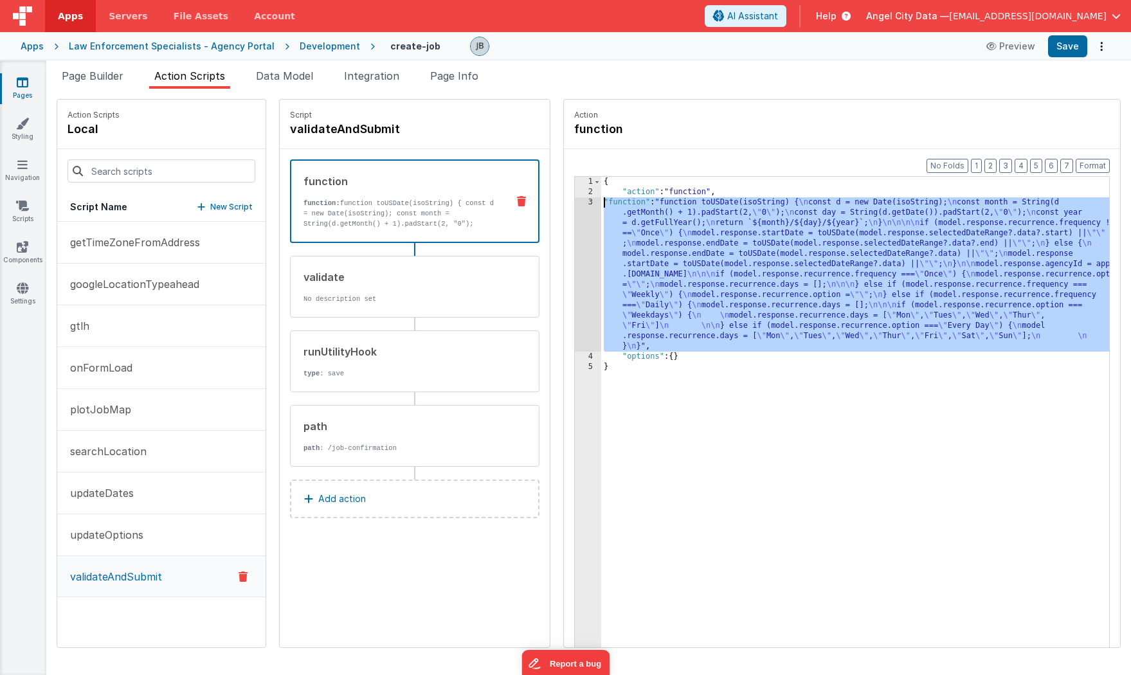
click at [575, 201] on div "3" at bounding box center [588, 274] width 26 height 154
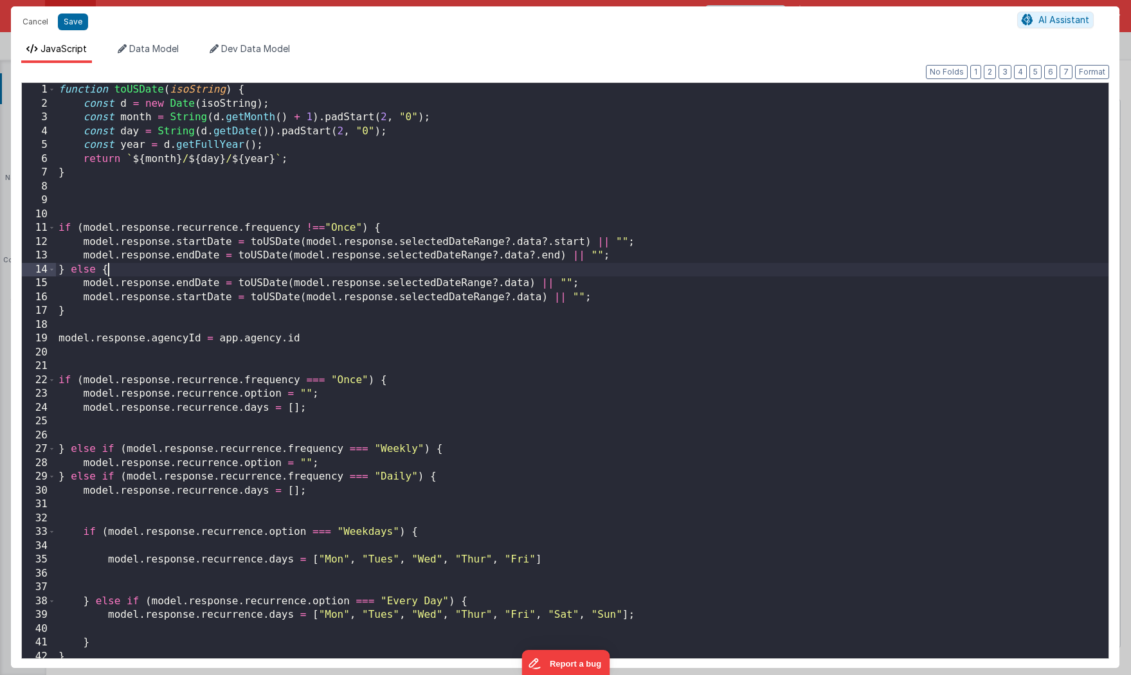
scroll to position [0, 0]
click at [503, 272] on div "function toUSDate ( isoString ) { const d = new Date ( isoString ) ; const mont…" at bounding box center [582, 384] width 1053 height 603
click at [154, 49] on span "Data Model" at bounding box center [154, 48] width 50 height 11
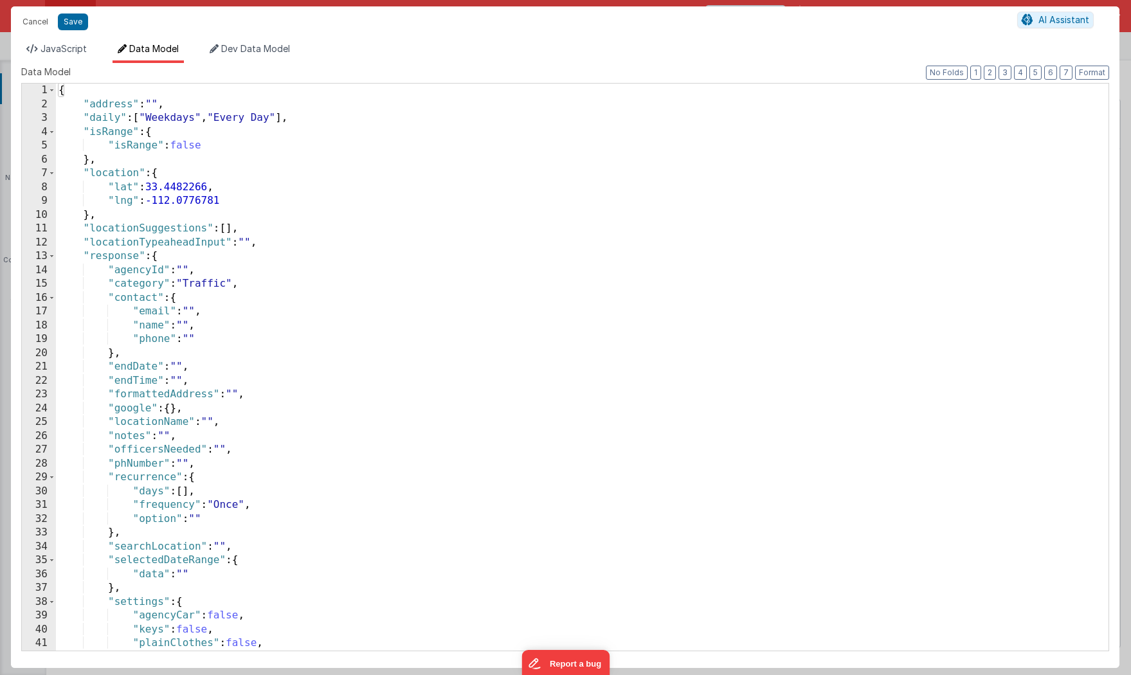
click at [407, 284] on div "{ "address" : "" , "daily" : [ "Weekdays" , "Every Day" ] , "isRange" : { "isRa…" at bounding box center [582, 381] width 1053 height 595
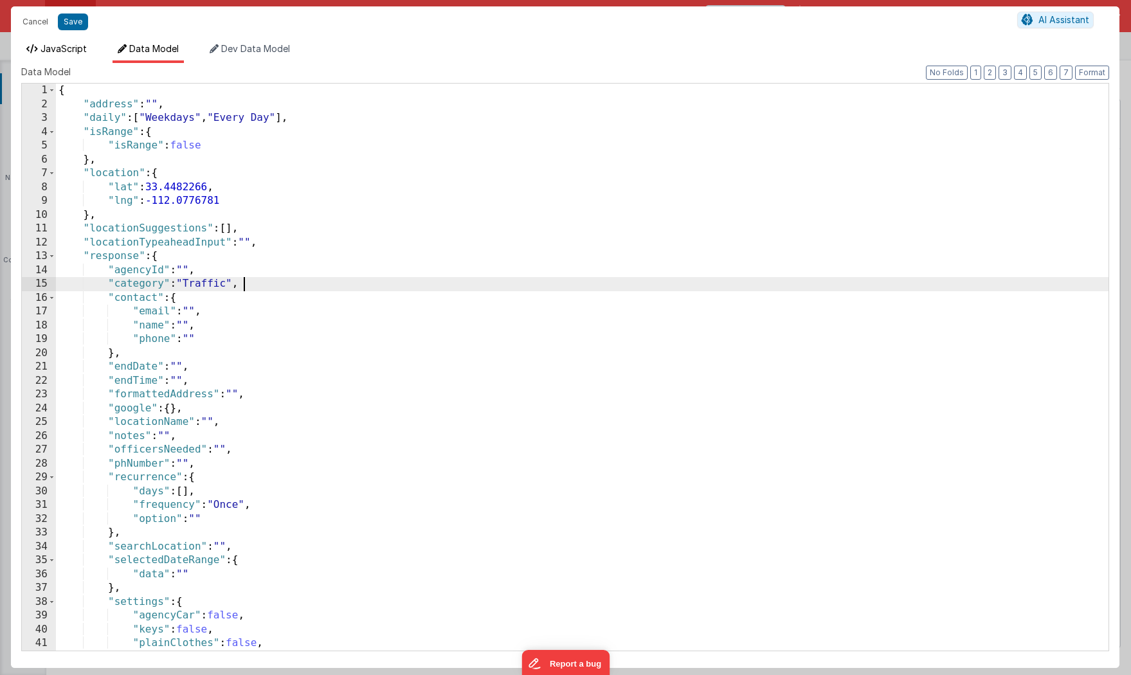
click at [66, 59] on li "JavaScript" at bounding box center [56, 52] width 71 height 21
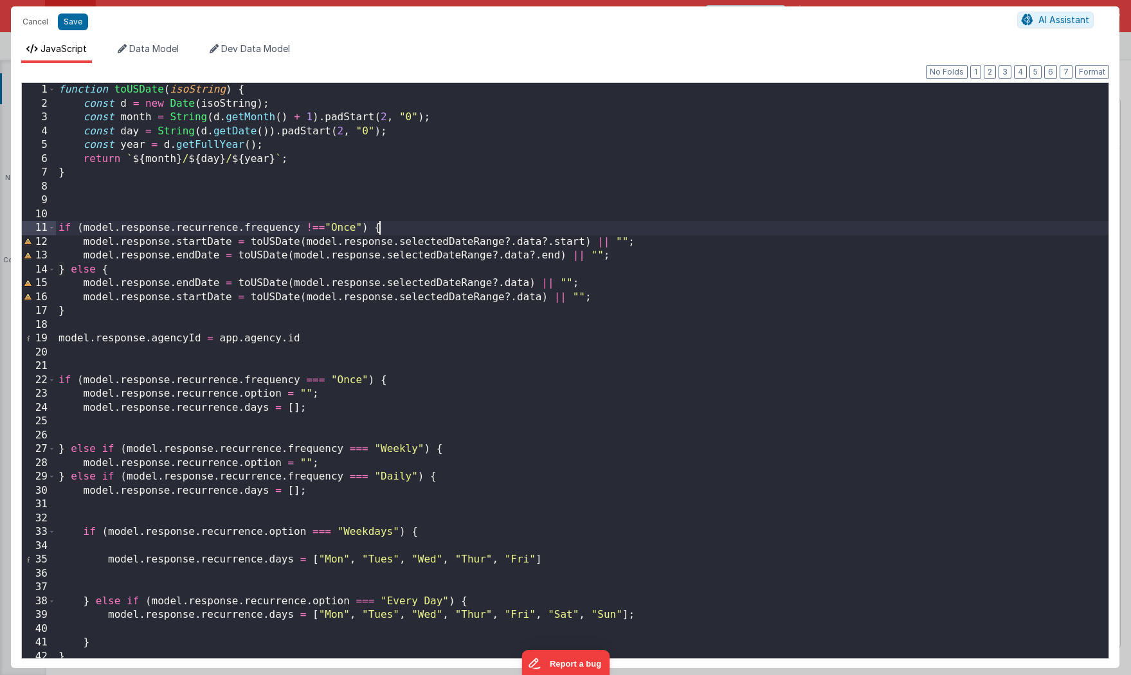
click at [402, 227] on div "function toUSDate ( isoString ) { const d = new Date ( isoString ) ; const mont…" at bounding box center [582, 384] width 1053 height 603
drag, startPoint x: 305, startPoint y: 244, endPoint x: 583, endPoint y: 242, distance: 277.8
click at [583, 242] on div "function toUSDate ( isoString ) { const d = new Date ( isoString ) ; const mont…" at bounding box center [582, 384] width 1053 height 603
click at [446, 230] on div "function toUSDate ( isoString ) { const d = new Date ( isoString ) ; const mont…" at bounding box center [582, 384] width 1053 height 603
click at [518, 285] on div "function toUSDate ( isoString ) { const d = new Date ( isoString ) ; const mont…" at bounding box center [582, 384] width 1053 height 603
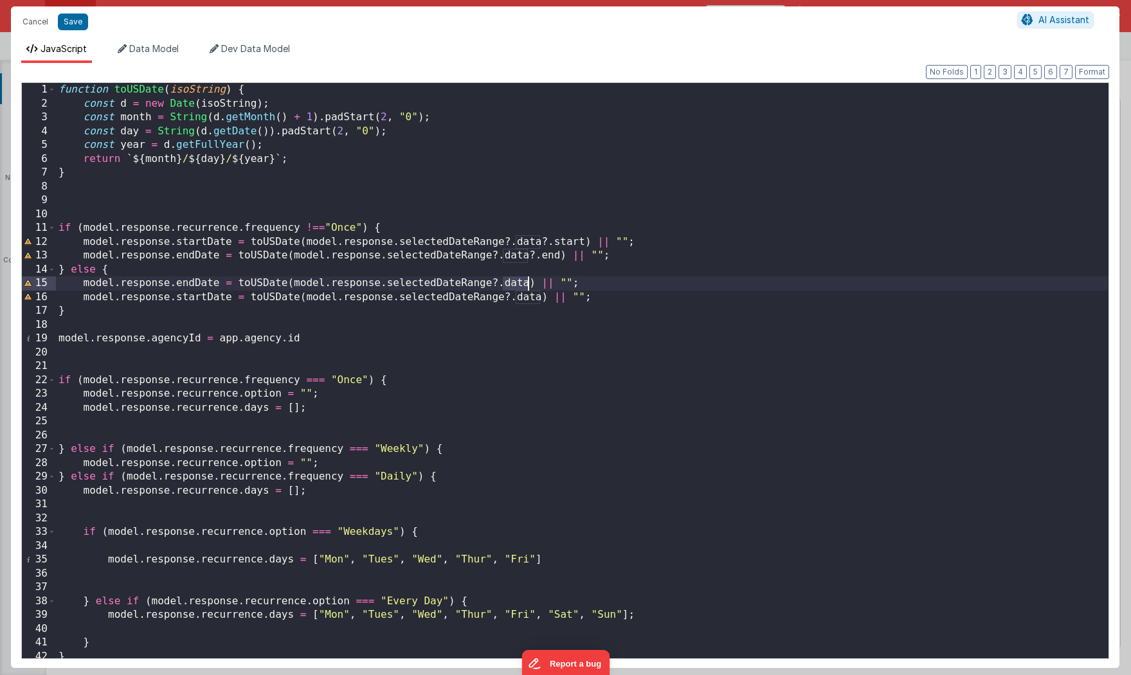
click at [518, 285] on div "function toUSDate ( isoString ) { const d = new Date ( isoString ) ; const mont…" at bounding box center [582, 384] width 1053 height 603
click at [494, 283] on div "function toUSDate ( isoString ) { const d = new Date ( isoString ) ; const mont…" at bounding box center [582, 384] width 1053 height 603
click at [473, 285] on div "function toUSDate ( isoString ) { const d = new Date ( isoString ) ; const mont…" at bounding box center [582, 384] width 1053 height 603
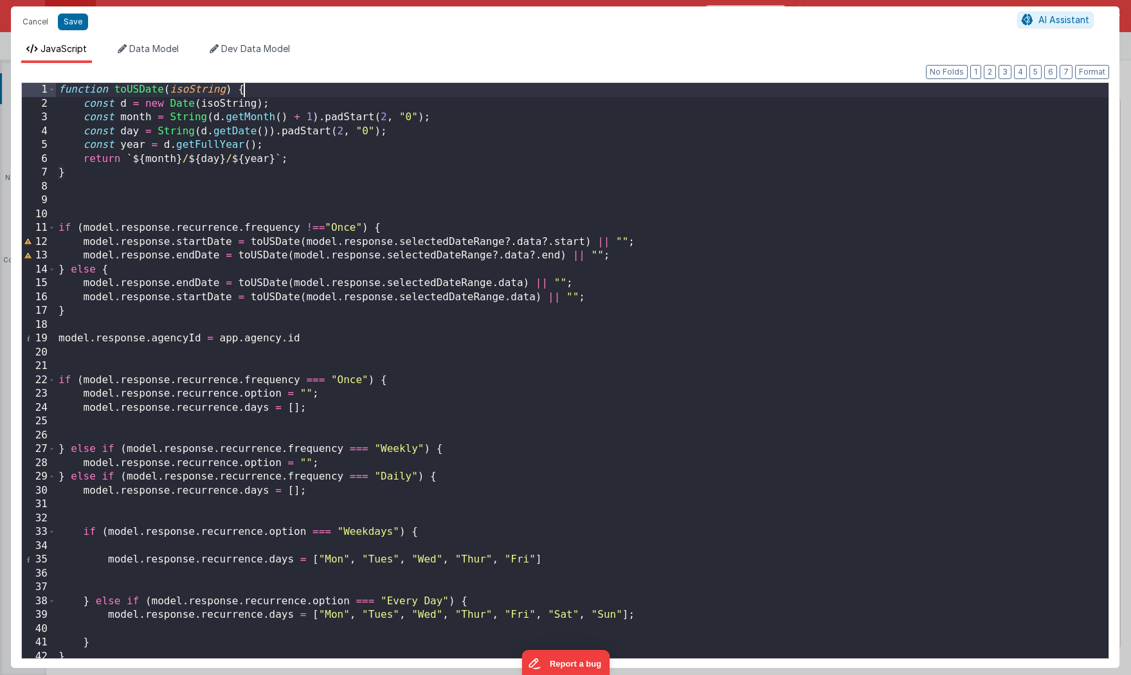
click at [287, 95] on div "function toUSDate ( isoString ) { const d = new Date ( isoString ) ; const mont…" at bounding box center [582, 384] width 1053 height 603
click at [83, 23] on button "Save" at bounding box center [73, 22] width 30 height 17
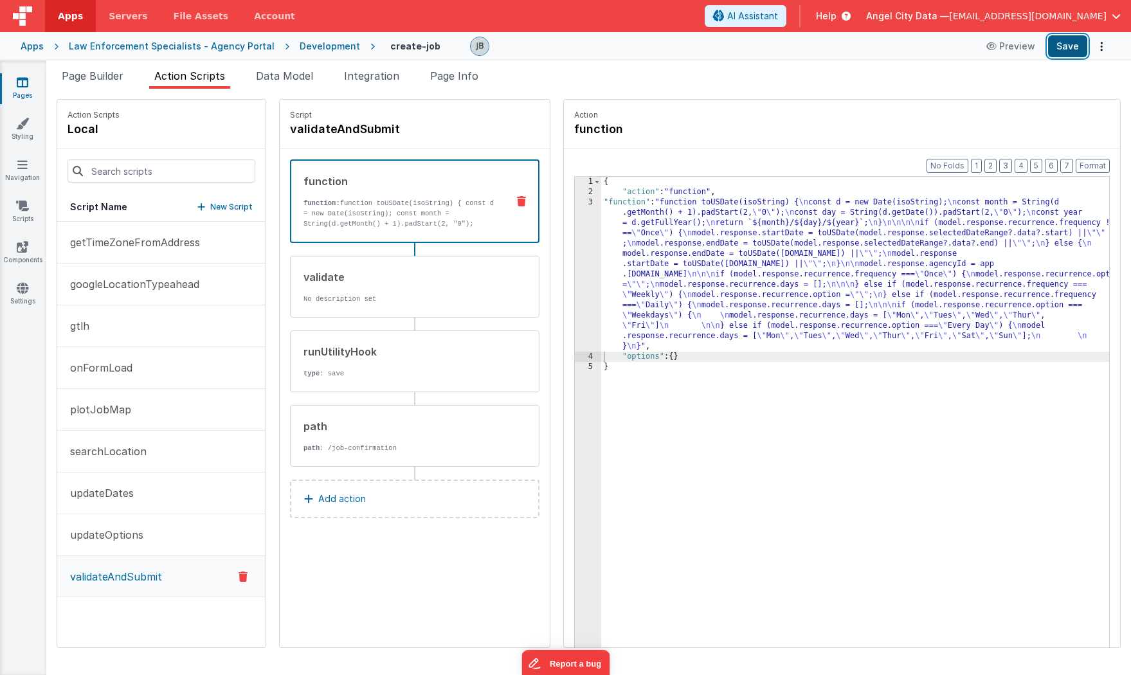
click at [1069, 49] on button "Save" at bounding box center [1067, 46] width 39 height 22
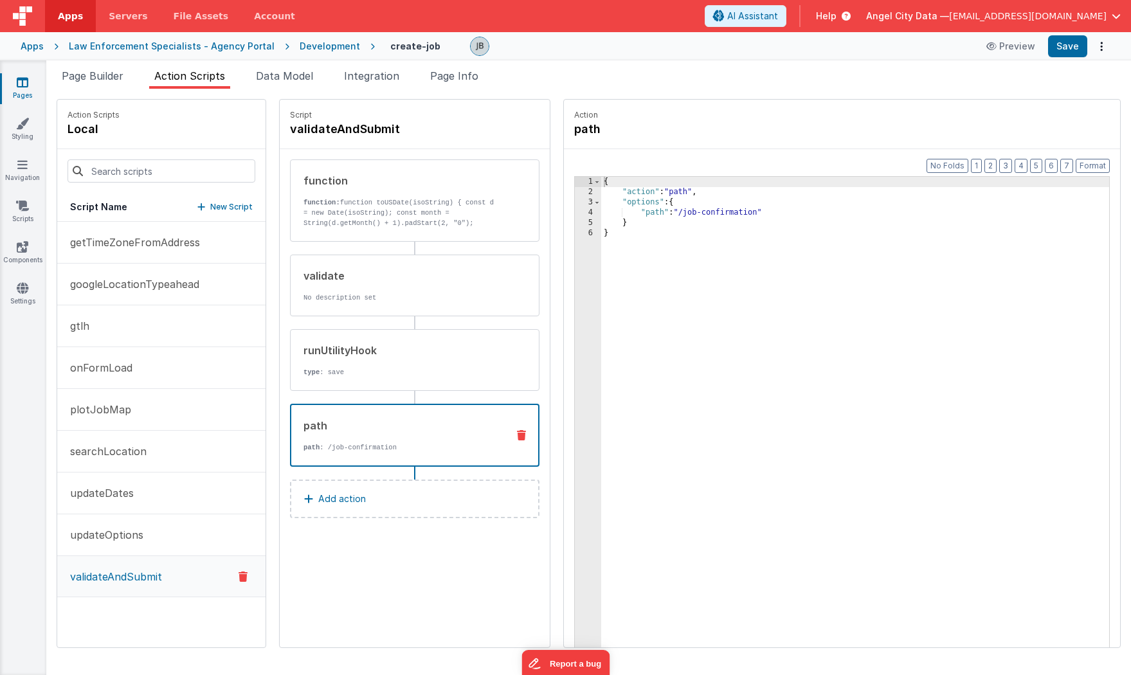
click at [476, 439] on div "path path : /job-confirmation" at bounding box center [414, 435] width 249 height 63
click at [389, 202] on p "function: function toUSDate(isoString) { const d = new Date(isoString); const m…" at bounding box center [400, 228] width 194 height 62
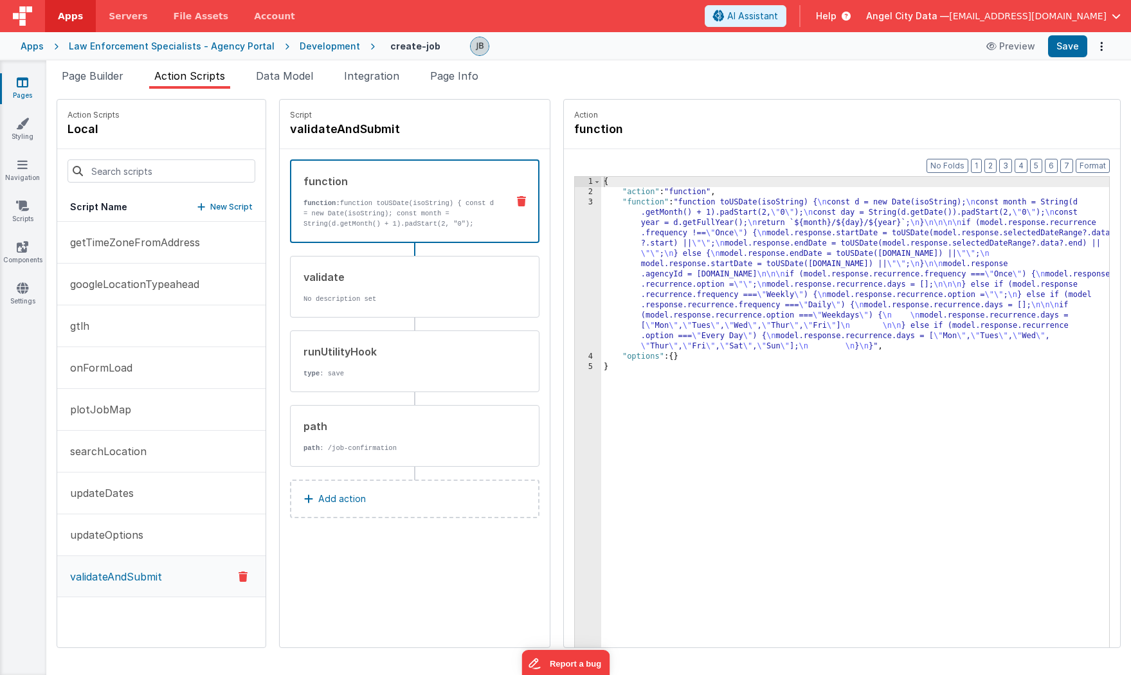
click at [575, 216] on div "3" at bounding box center [588, 274] width 26 height 154
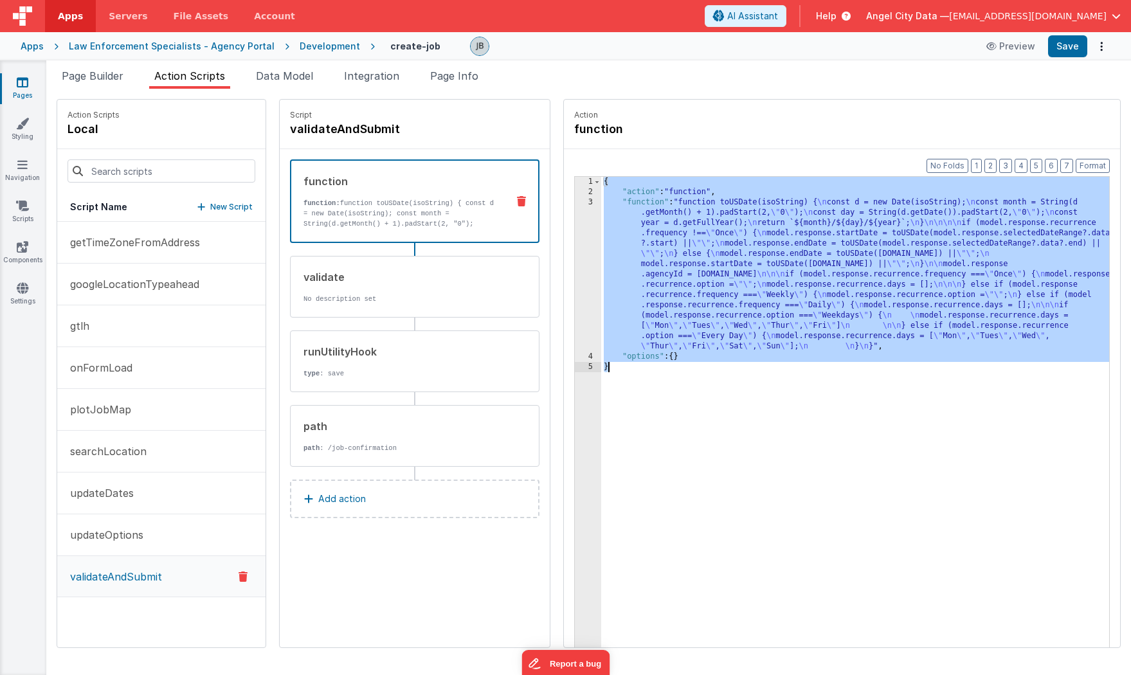
click at [575, 216] on div "3" at bounding box center [588, 274] width 26 height 154
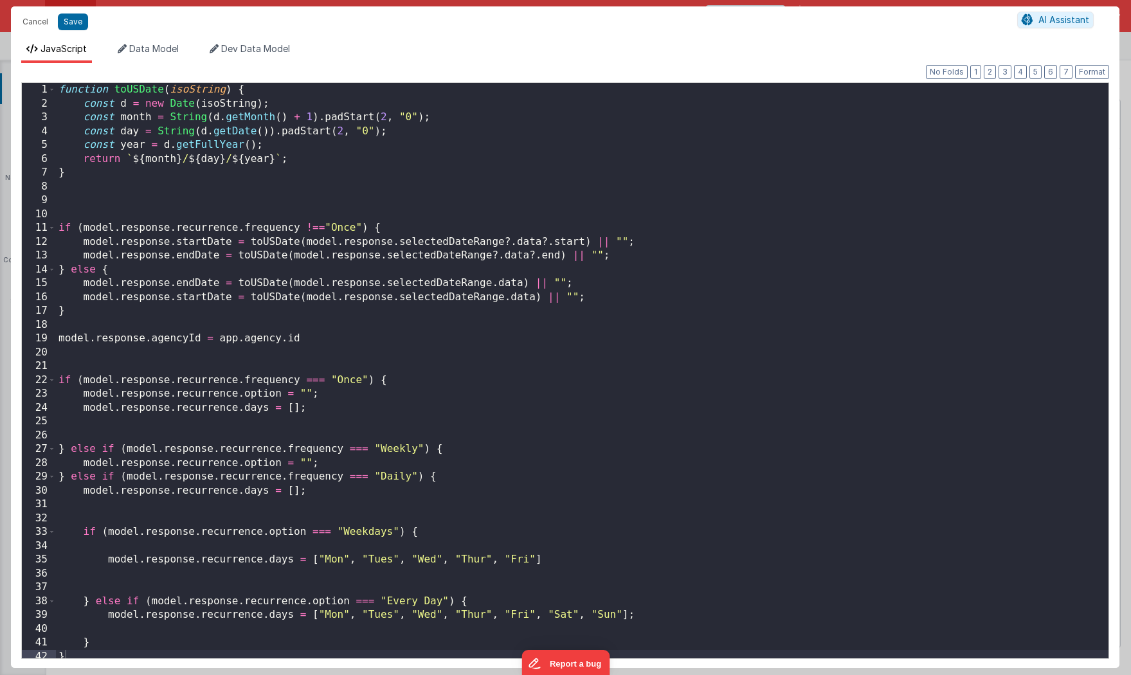
click at [560, 216] on div "Cancel Save AI Assistant JavaScript Data Model Dev Data Model Format 7 6 5 4 3 …" at bounding box center [565, 337] width 1131 height 675
click at [68, 26] on button "Save" at bounding box center [73, 22] width 30 height 17
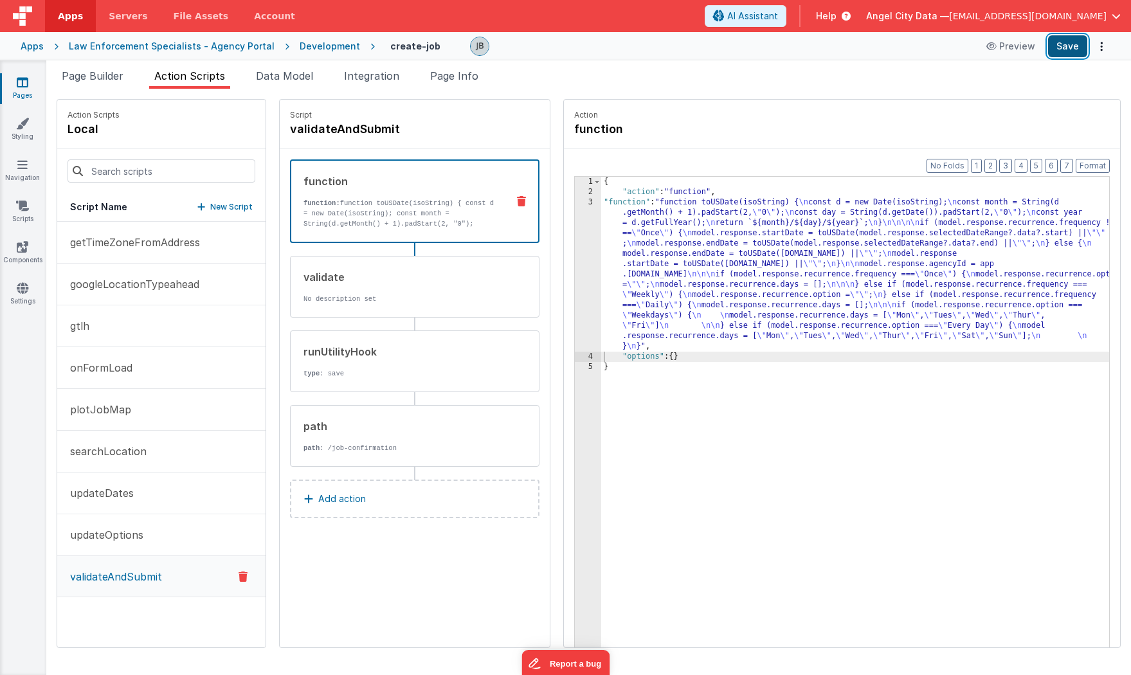
click at [1065, 47] on button "Save" at bounding box center [1067, 46] width 39 height 22
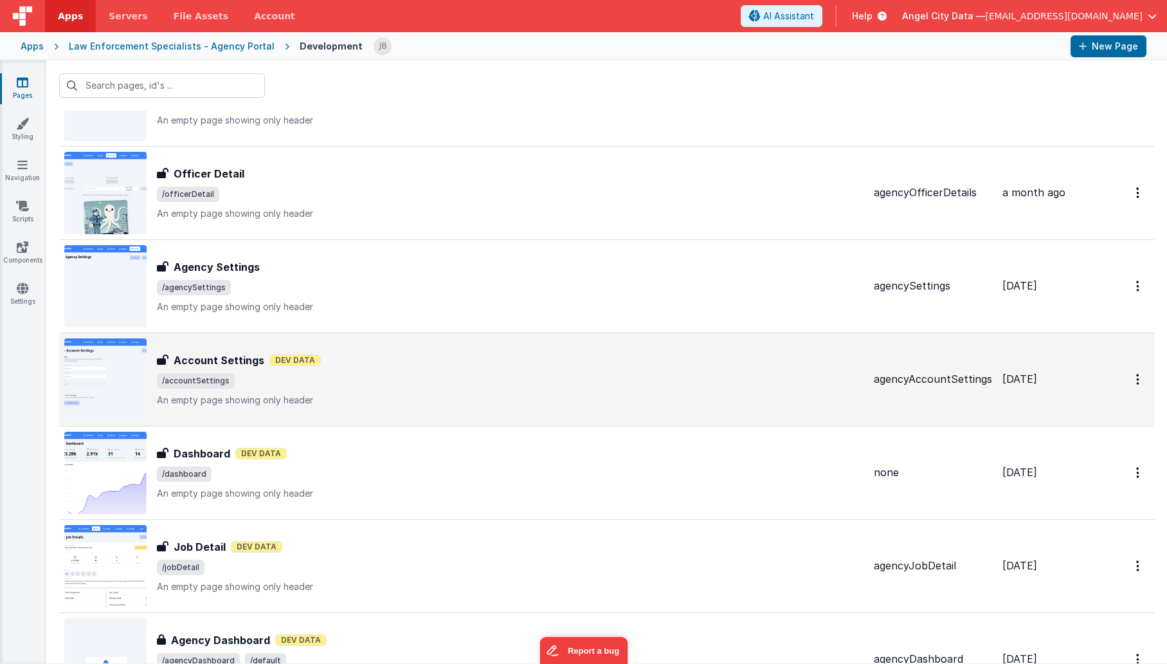
scroll to position [2613, 0]
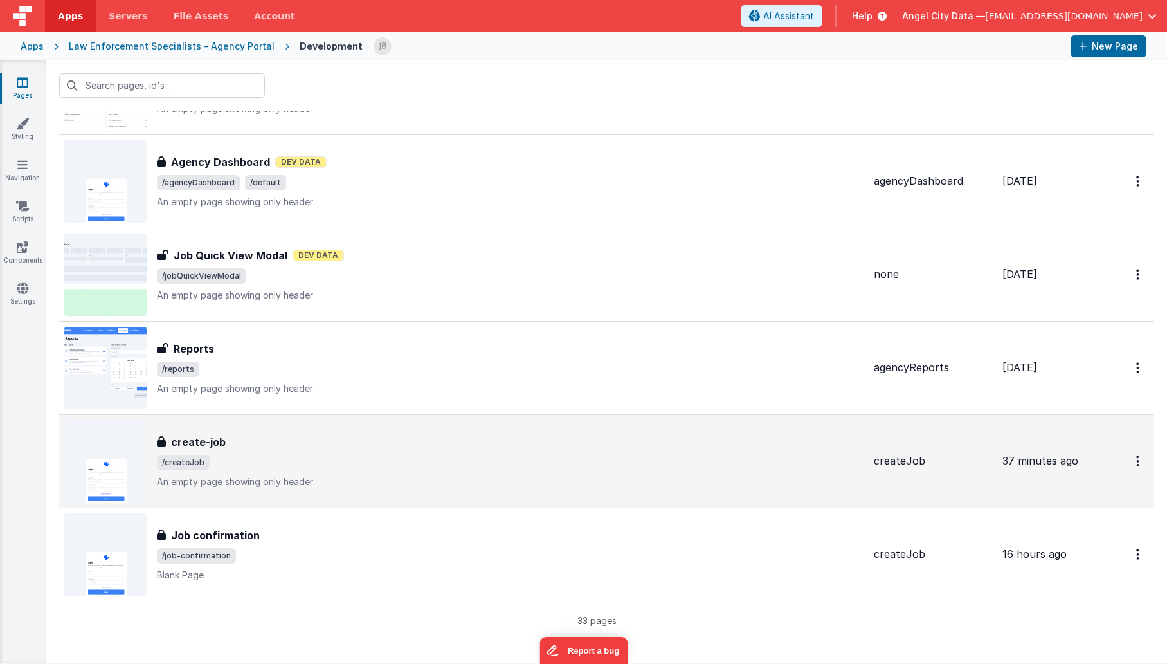
click at [181, 442] on h3 "create-job" at bounding box center [198, 441] width 55 height 15
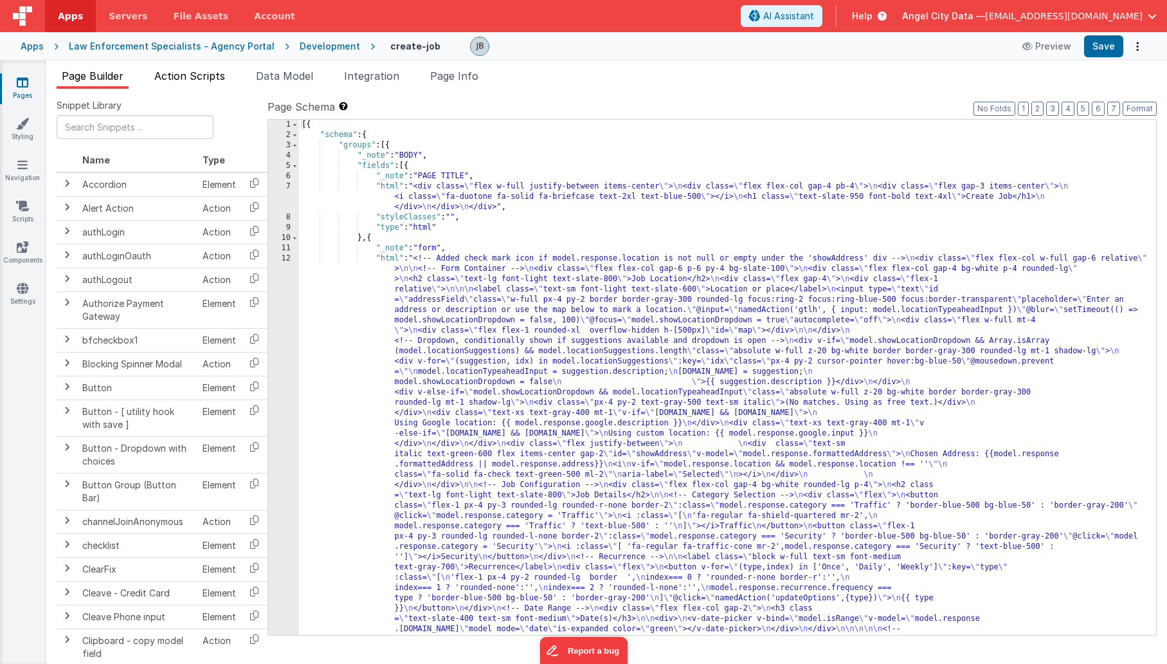
click at [222, 77] on span "Action Scripts" at bounding box center [189, 75] width 71 height 13
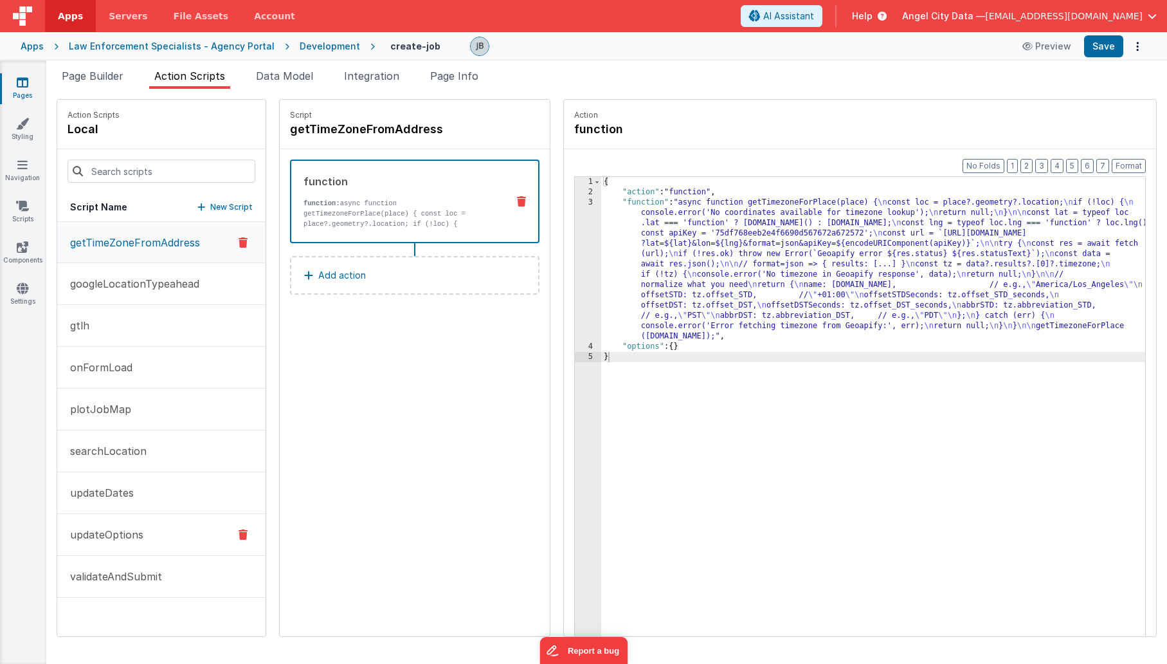
click at [138, 530] on p "updateOptions" at bounding box center [102, 534] width 81 height 15
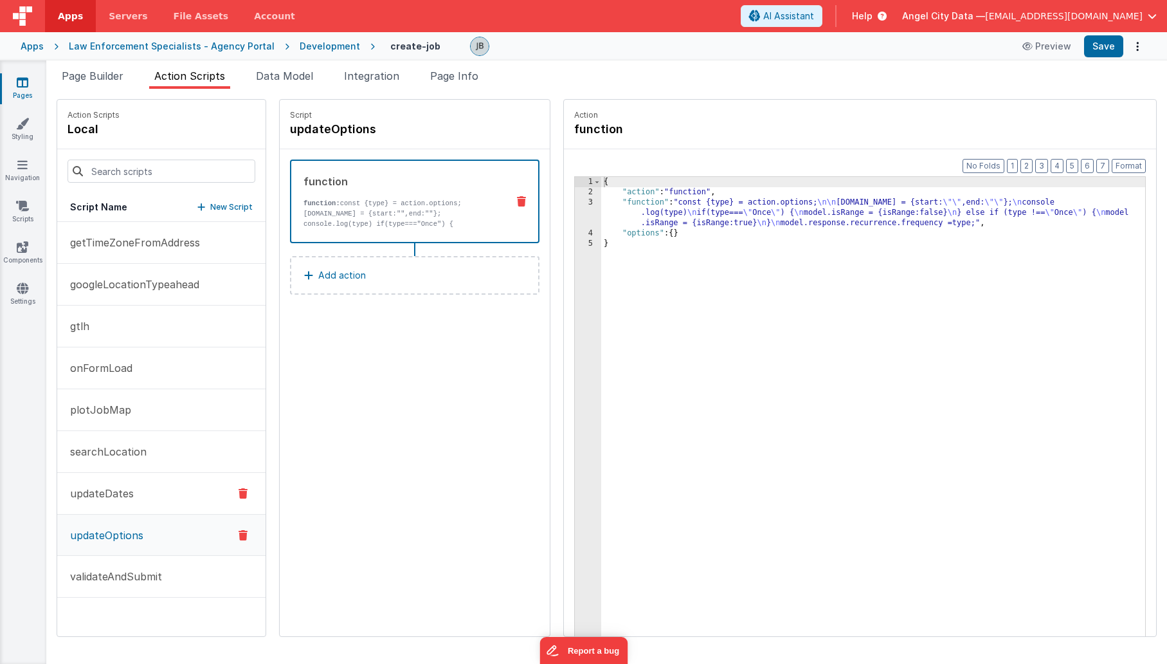
click at [110, 484] on button "updateDates" at bounding box center [161, 494] width 208 height 42
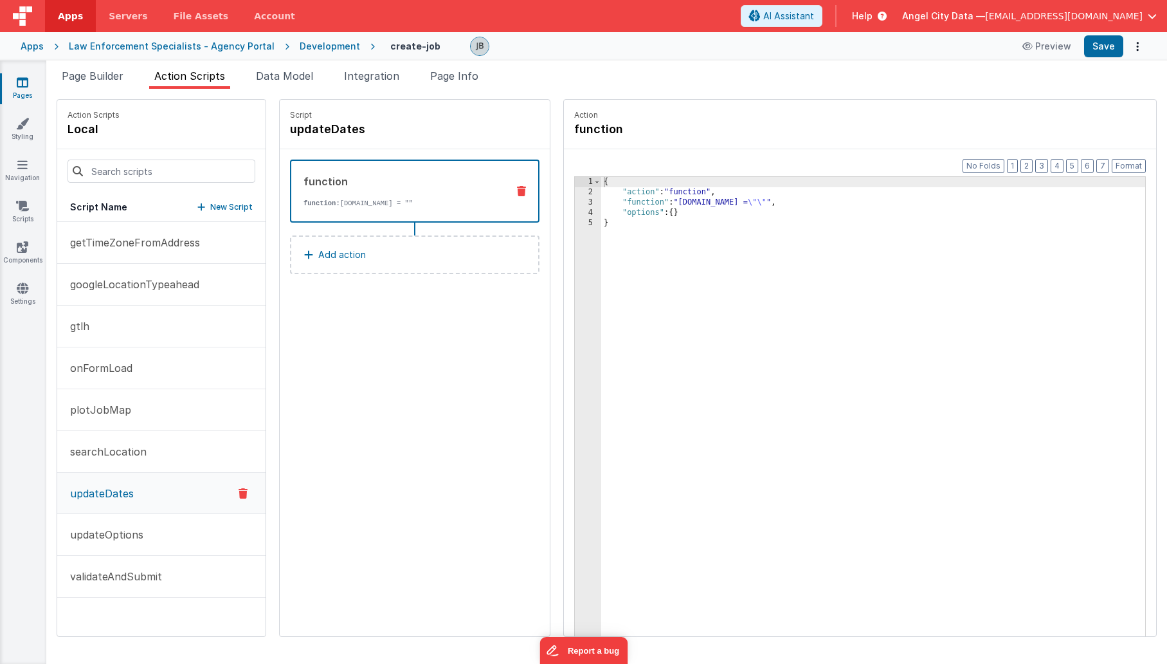
click at [309, 48] on div "Development" at bounding box center [330, 46] width 60 height 13
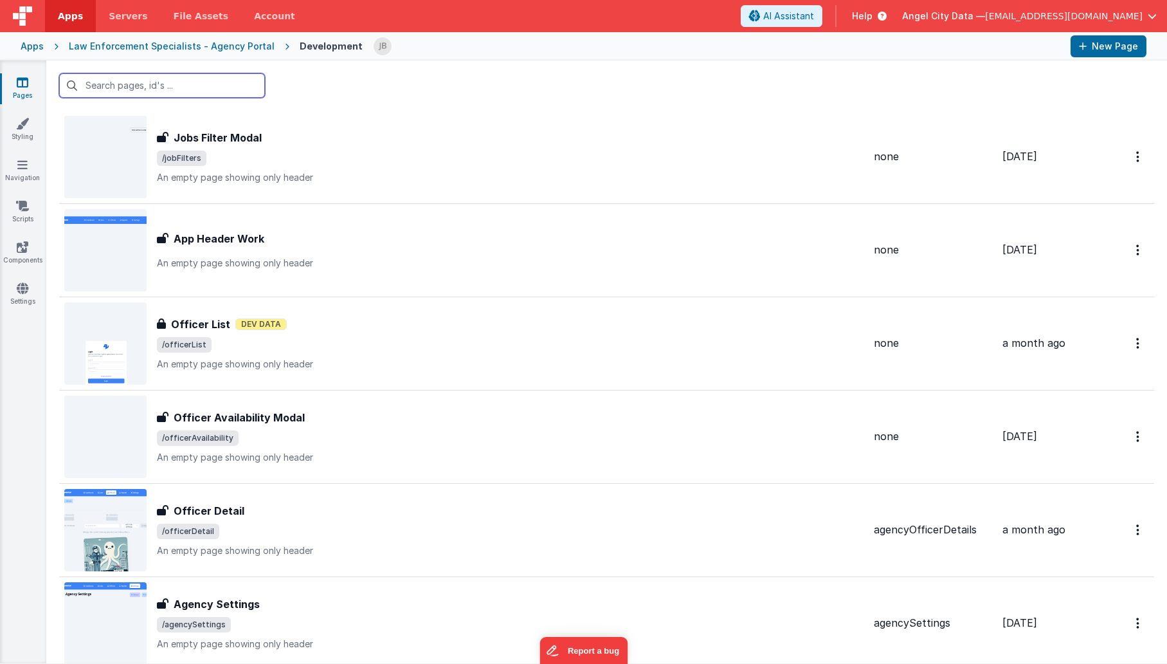
scroll to position [2613, 0]
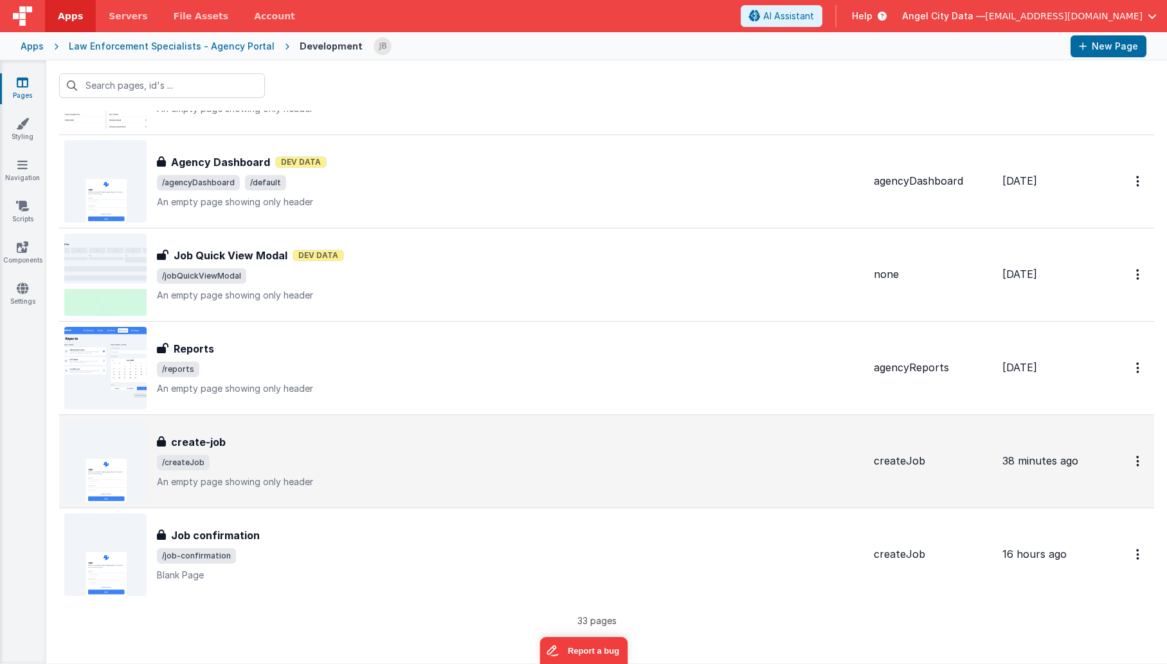
click at [194, 443] on h3 "create-job" at bounding box center [198, 441] width 55 height 15
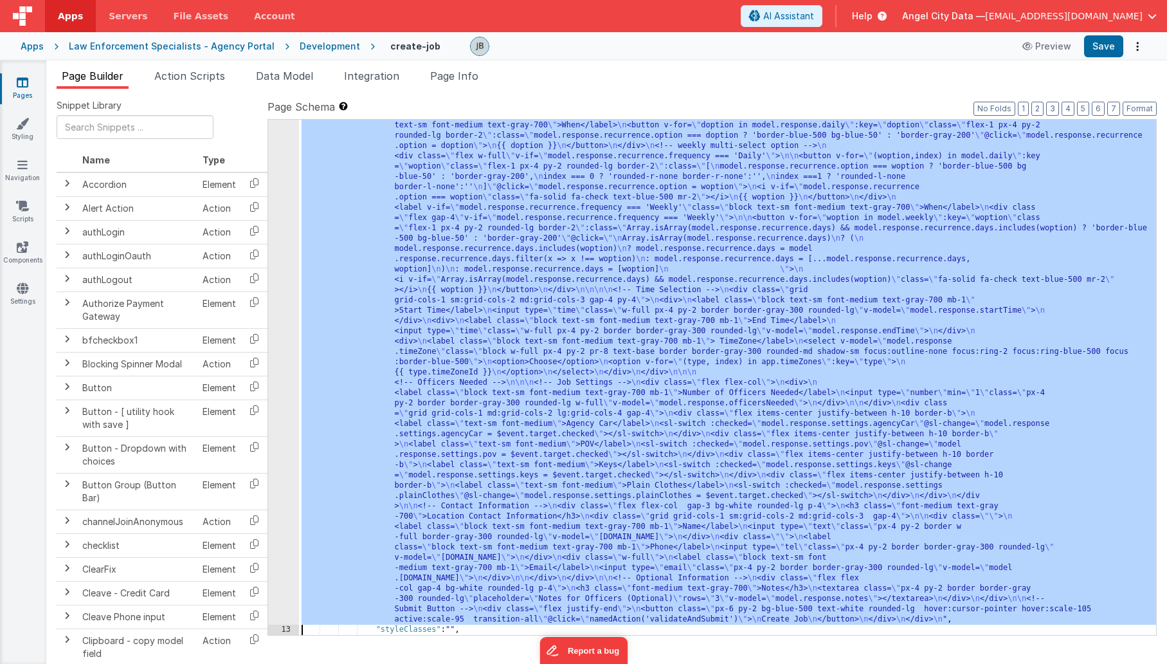
scroll to position [524, 0]
click at [289, 310] on div "12" at bounding box center [283, 176] width 31 height 895
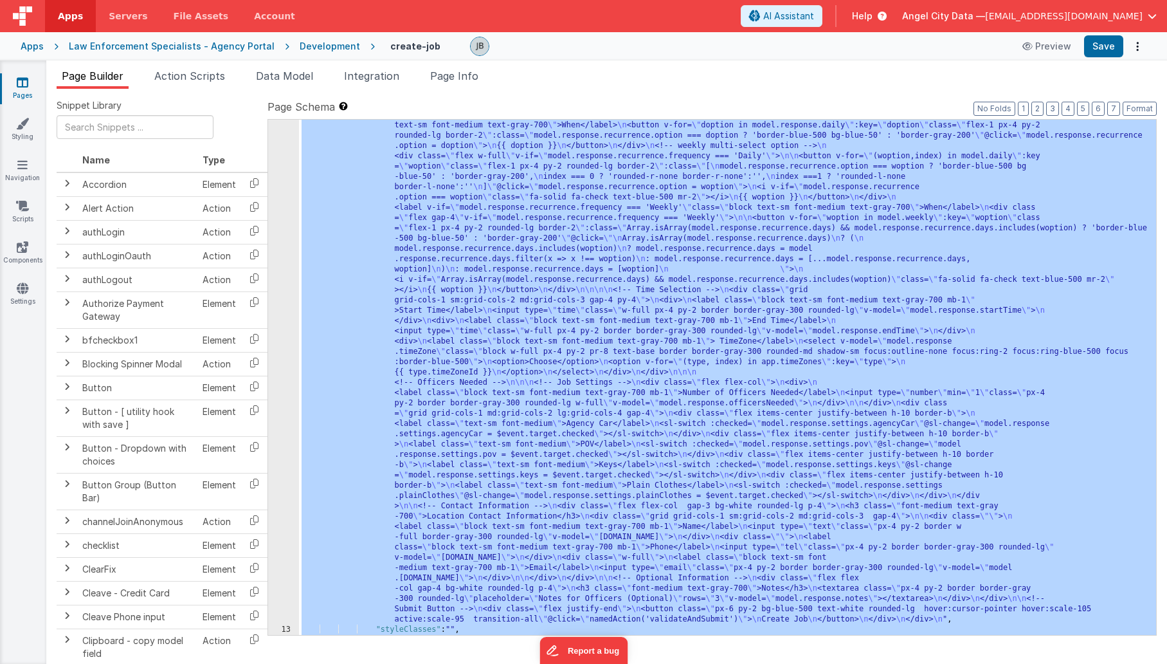
click at [291, 296] on div "12" at bounding box center [283, 176] width 31 height 895
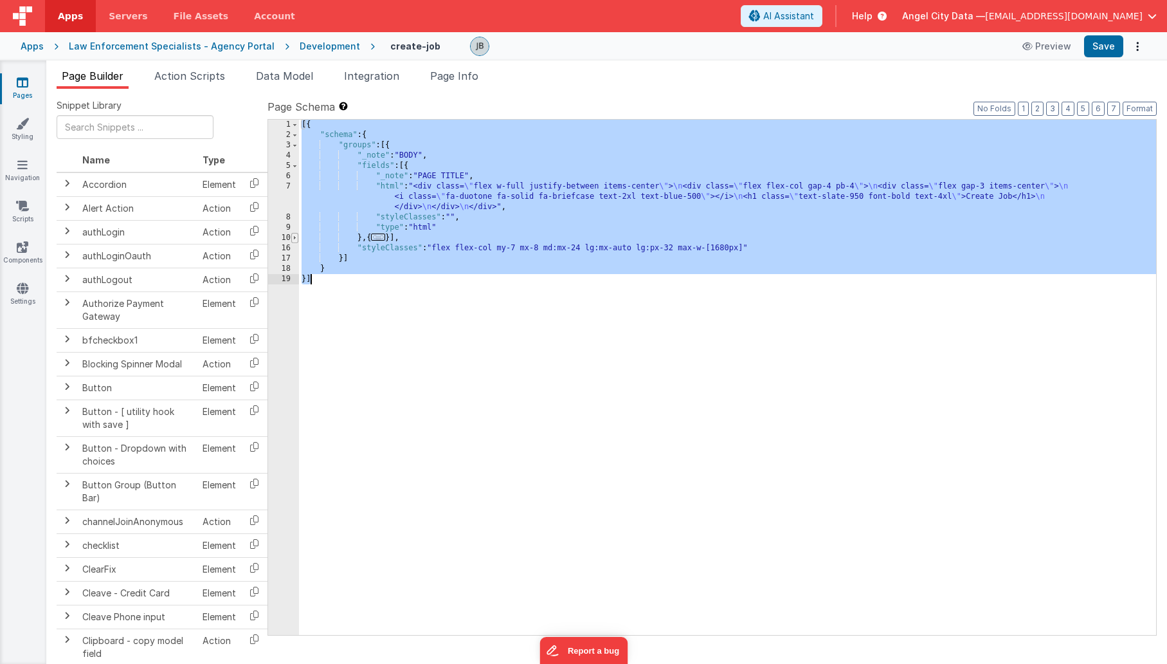
click at [296, 237] on span at bounding box center [294, 238] width 7 height 10
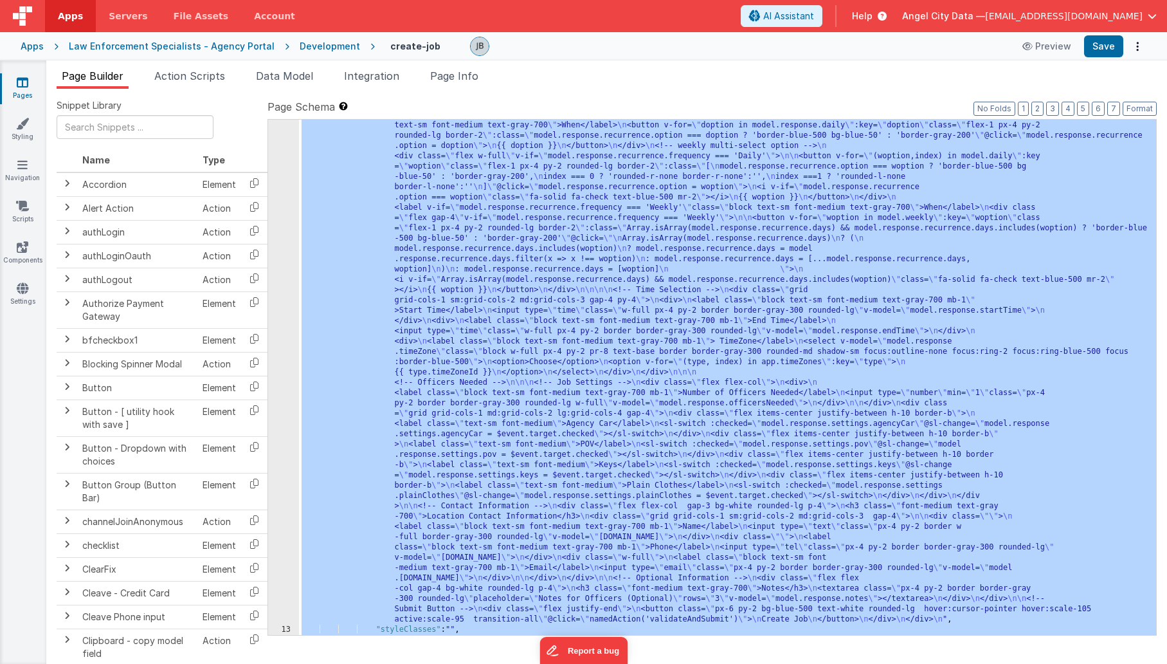
click at [289, 349] on div "12" at bounding box center [283, 176] width 31 height 895
click at [294, 344] on div "12" at bounding box center [283, 176] width 31 height 895
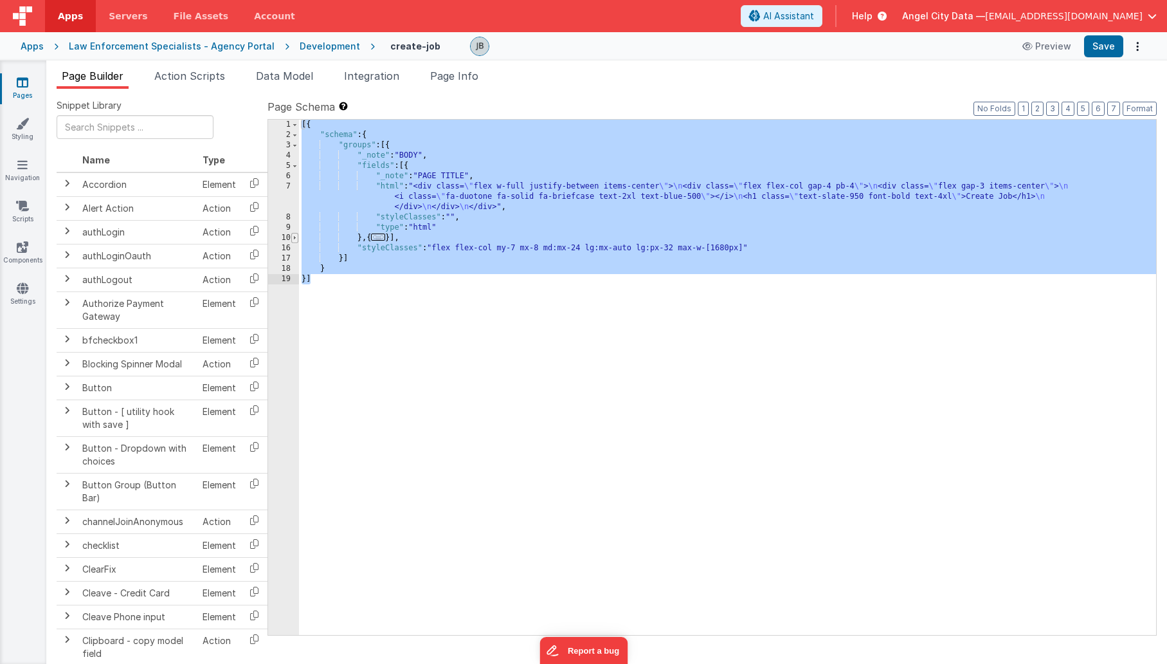
click at [296, 239] on span at bounding box center [294, 238] width 7 height 10
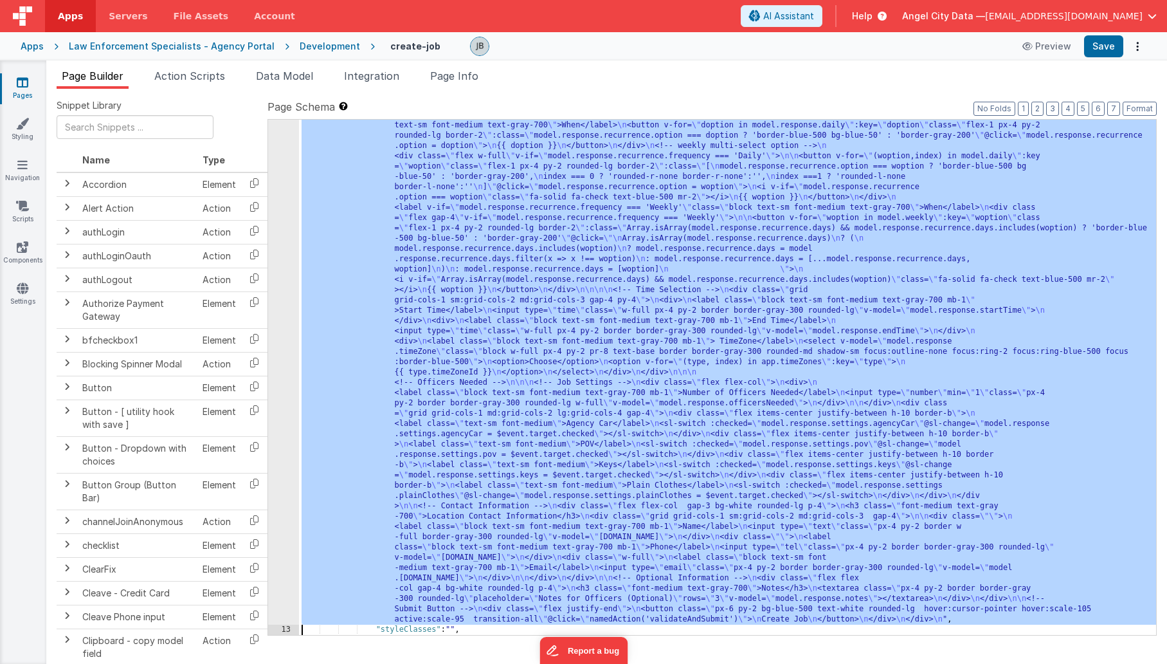
click at [278, 440] on div "12" at bounding box center [283, 176] width 31 height 895
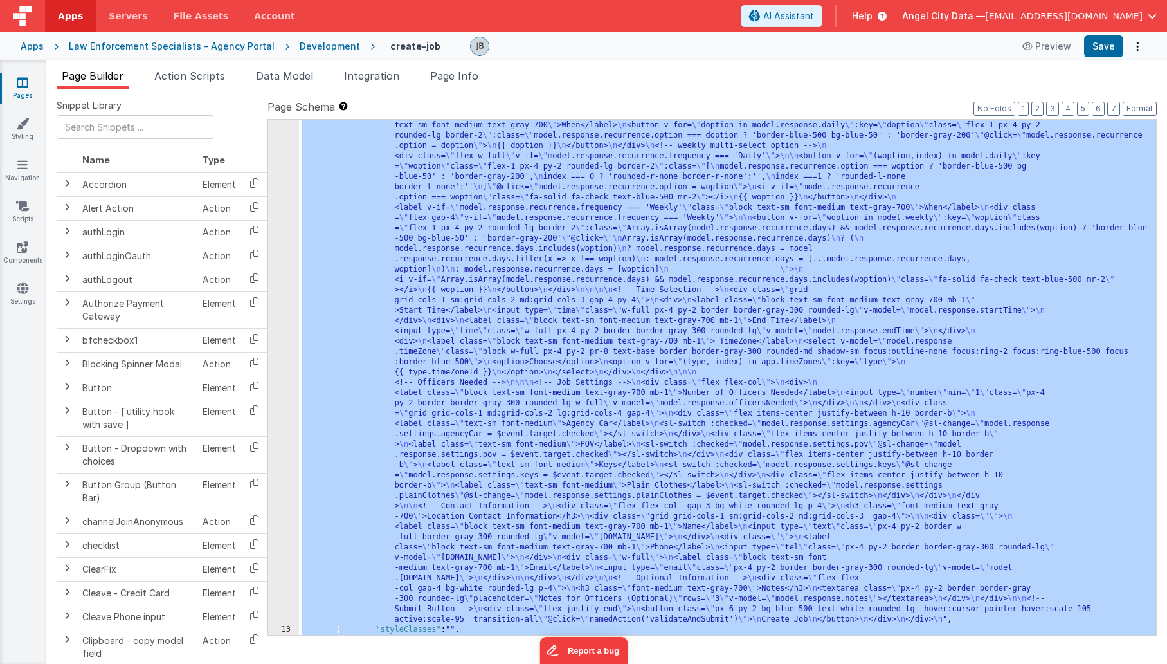
click at [278, 439] on div "12" at bounding box center [283, 176] width 31 height 895
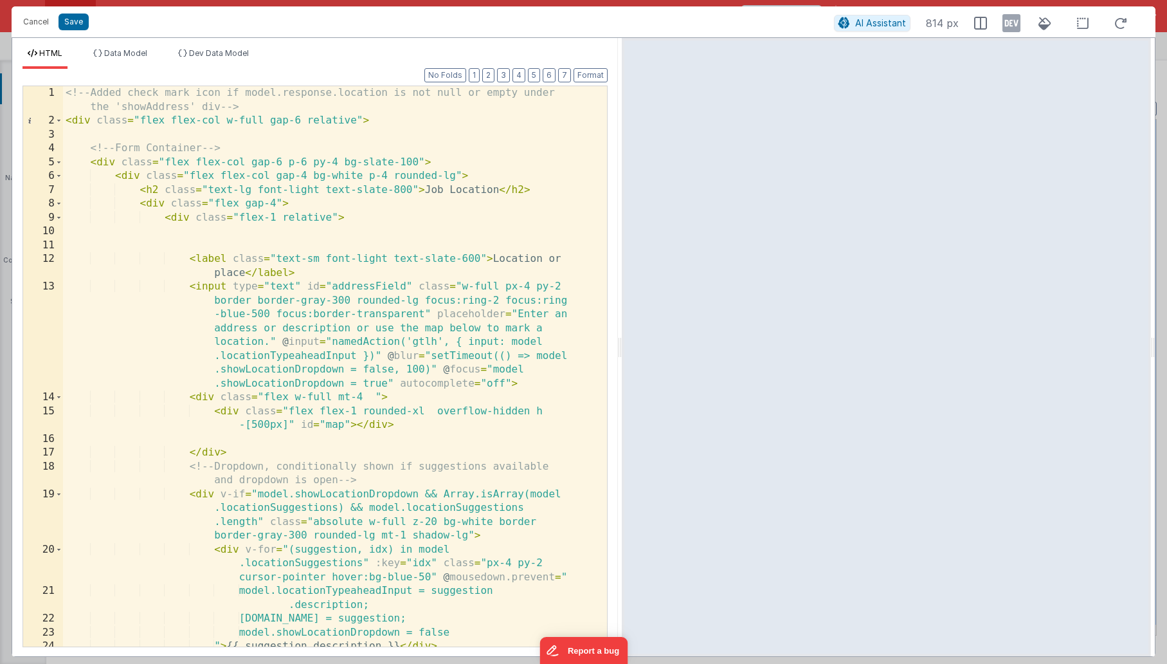
drag, startPoint x: 580, startPoint y: 373, endPoint x: 631, endPoint y: 373, distance: 50.8
click at [631, 373] on html "Cancel Save AI Assistant 814 px HTML Data Model Dev Data Model Format 7 6 5 4 3…" at bounding box center [583, 332] width 1167 height 664
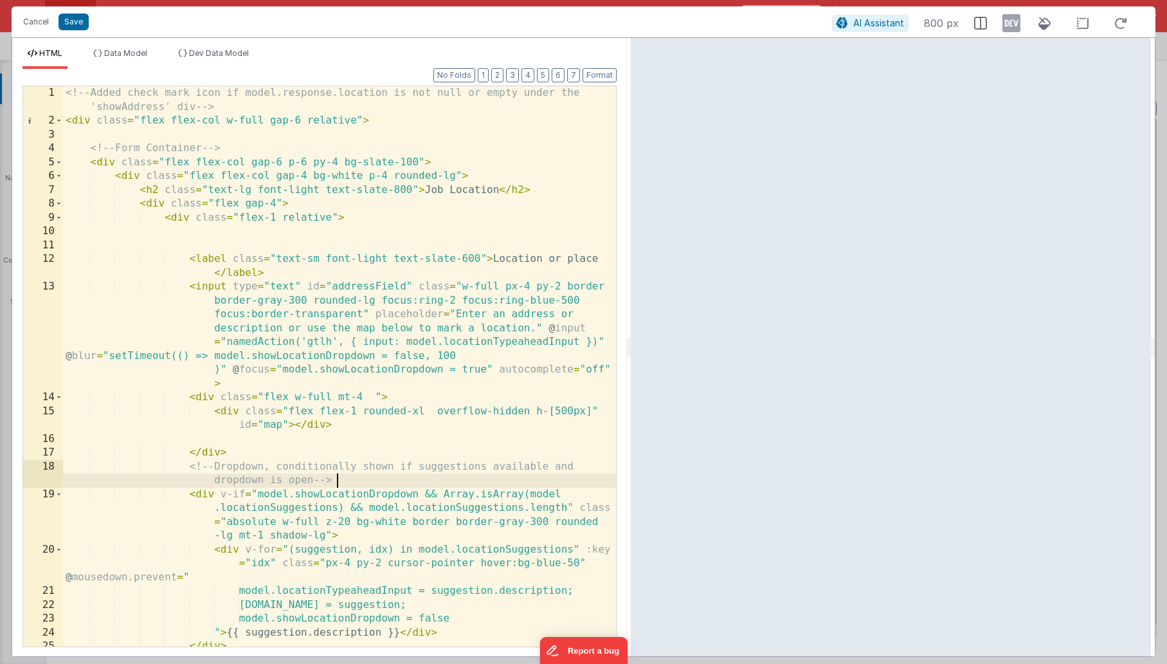
click at [389, 477] on div "<!-- Added check mark icon if model.response.location is not null or empty unde…" at bounding box center [339, 400] width 553 height 629
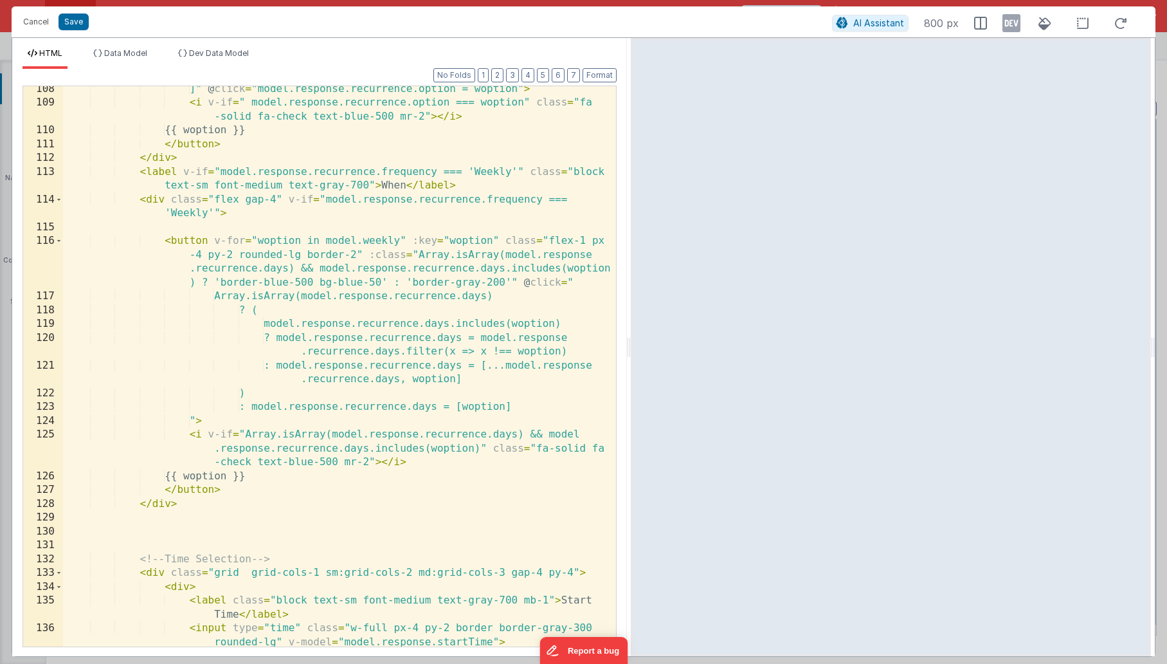
scroll to position [2078, 0]
click at [400, 459] on div "]" @ click = "model.response.recurrence.option = woption" > < i v-if = " model.…" at bounding box center [339, 376] width 553 height 588
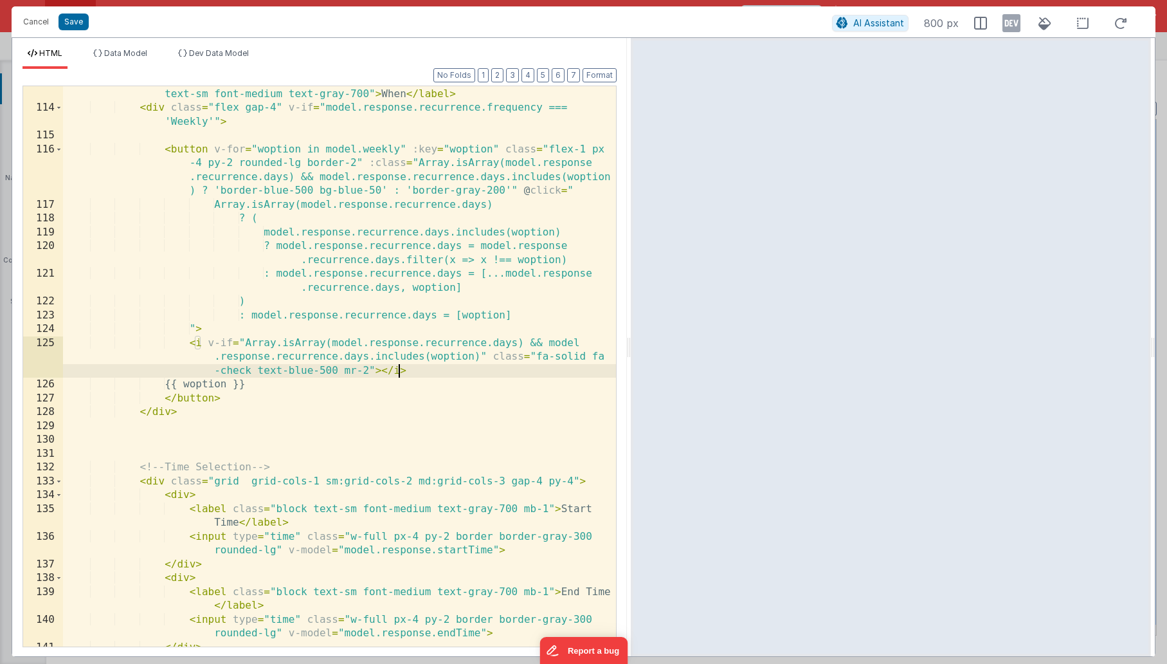
scroll to position [2169, 0]
click at [255, 384] on div "< label v-if = "model.response.recurrence.frequency === 'Weekly'" class = "bloc…" at bounding box center [339, 374] width 553 height 602
click at [347, 358] on div "< label v-if = "model.response.recurrence.frequency === 'Weekly'" class = "bloc…" at bounding box center [339, 374] width 553 height 602
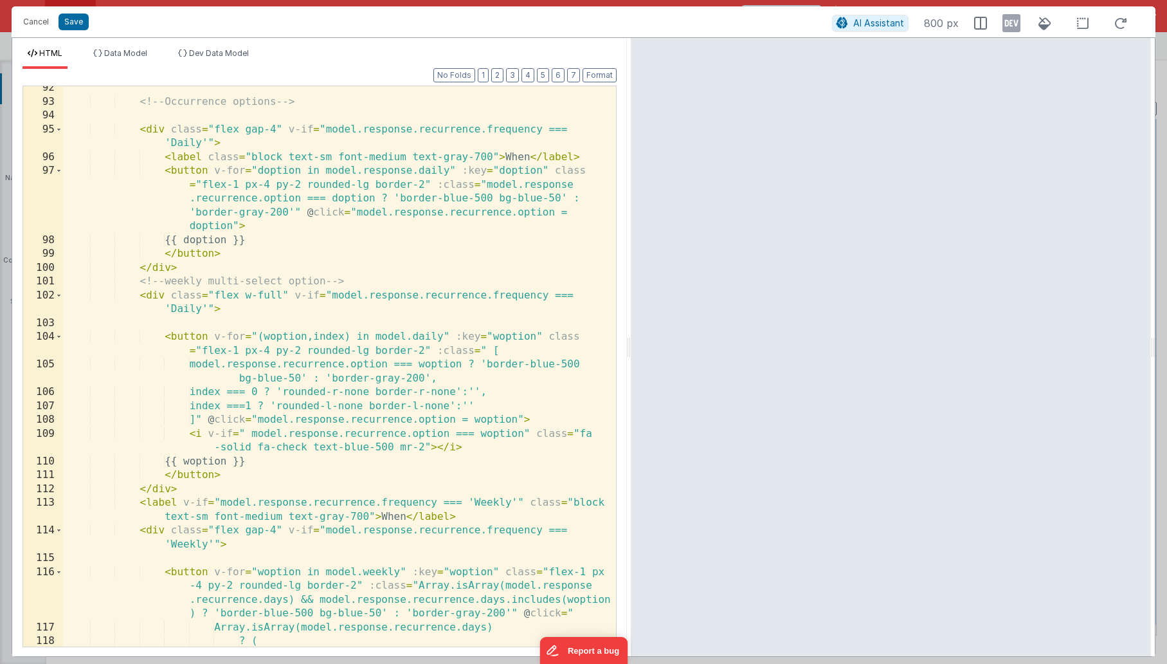
scroll to position [1745, 0]
click at [237, 235] on div "<!-- Occurrence options --> < div class = "flex gap-4" v-if = "model.response.r…" at bounding box center [339, 377] width 553 height 588
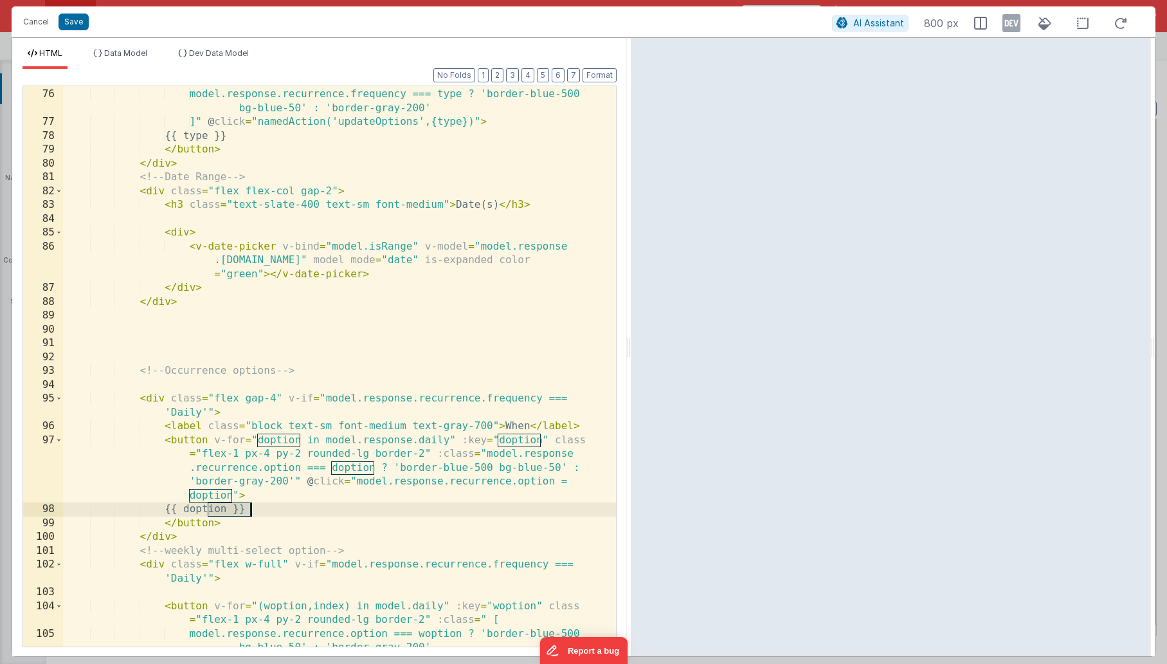
scroll to position [1477, 0]
click at [272, 264] on div "index=== 2 ? 'rounded-l-none':'', model.response.recurrence.frequency === type …" at bounding box center [339, 376] width 553 height 602
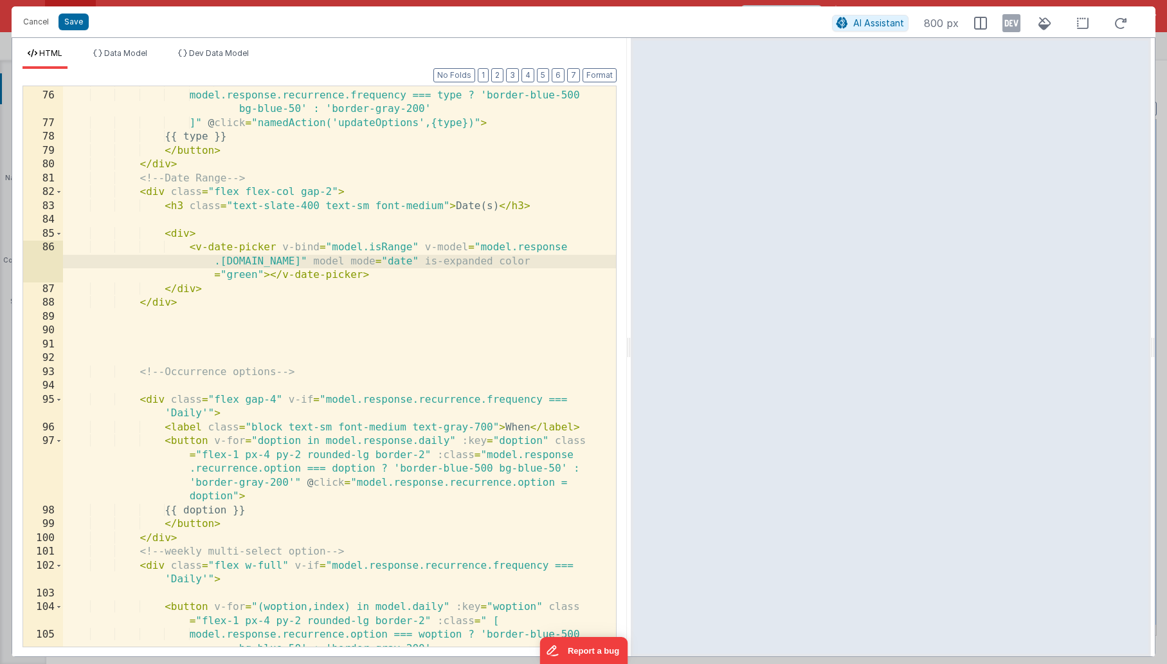
click at [292, 266] on div "index=== 2 ? 'rounded-l-none':'', model.response.recurrence.frequency === type …" at bounding box center [339, 376] width 553 height 602
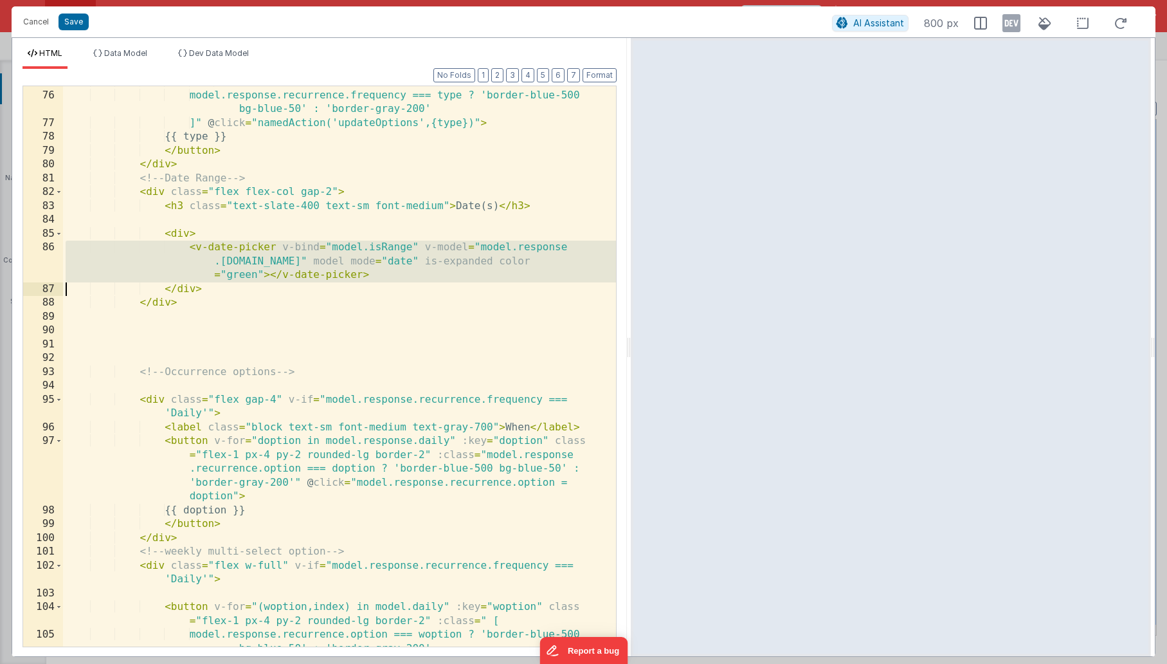
click at [292, 266] on div "index=== 2 ? 'rounded-l-none':'', model.response.recurrence.frequency === type …" at bounding box center [339, 376] width 553 height 602
click at [331, 262] on div "index=== 2 ? 'rounded-l-none':'', model.response.recurrence.frequency === type …" at bounding box center [339, 376] width 553 height 602
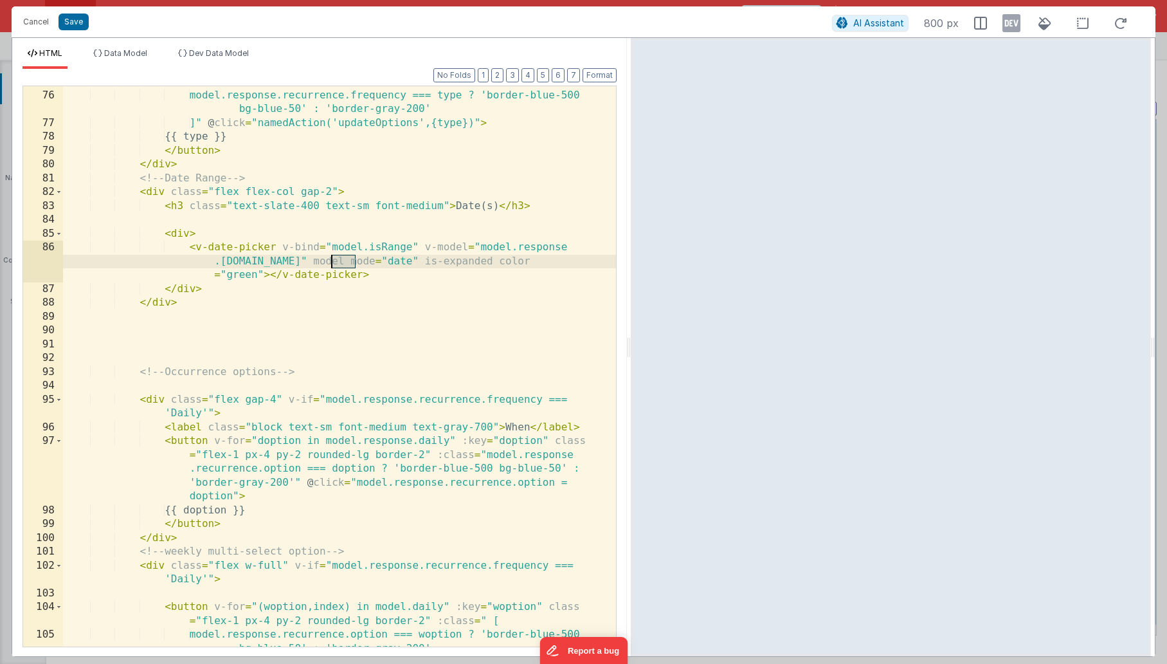
click at [331, 262] on div "index=== 2 ? 'rounded-l-none':'', model.response.recurrence.frequency === type …" at bounding box center [339, 376] width 553 height 602
click at [81, 28] on button "Save" at bounding box center [74, 22] width 30 height 17
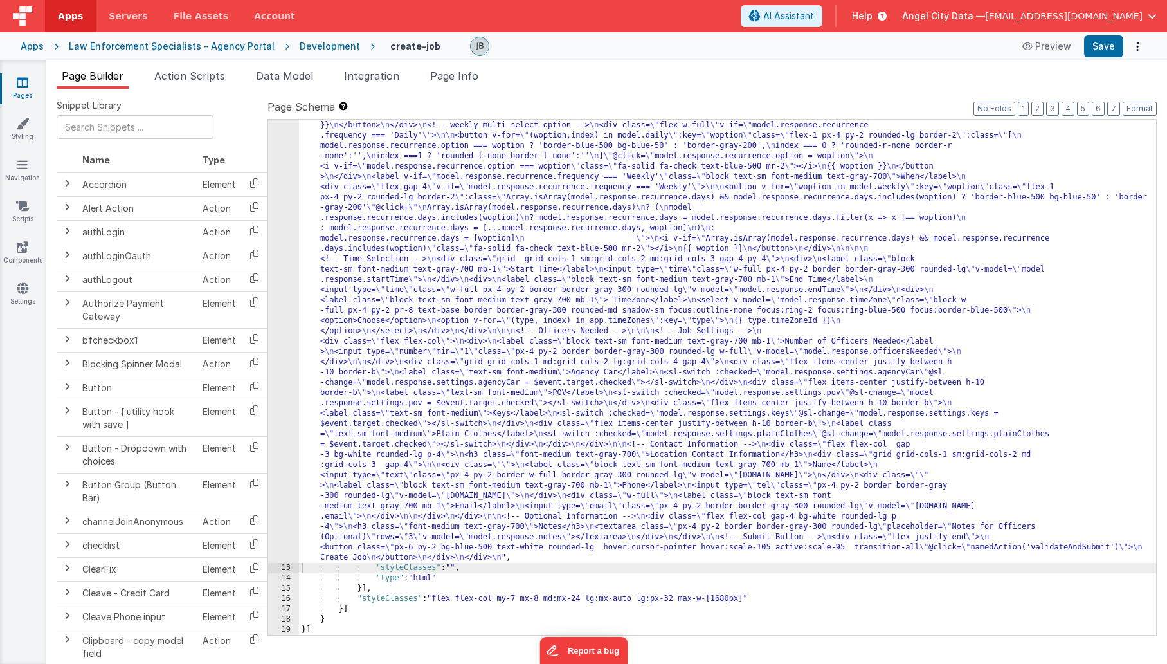
scroll to position [514, 0]
click at [268, 84] on li "Data Model" at bounding box center [285, 78] width 68 height 21
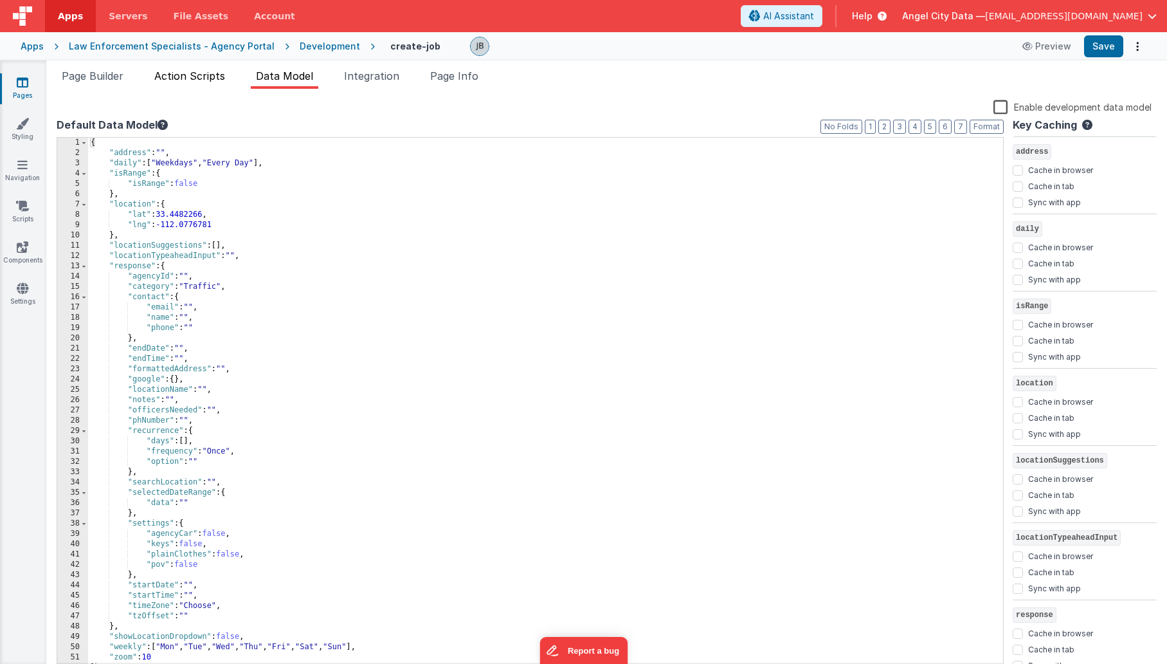
click at [204, 73] on span "Action Scripts" at bounding box center [189, 75] width 71 height 13
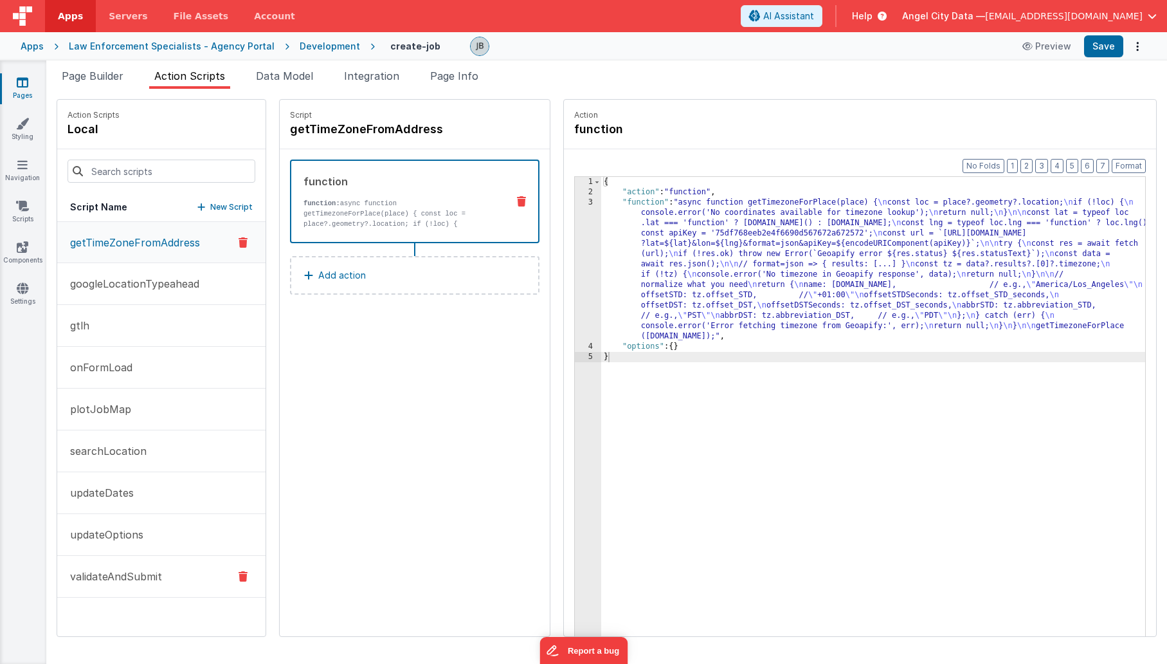
click at [164, 576] on button "validateAndSubmit" at bounding box center [161, 577] width 208 height 42
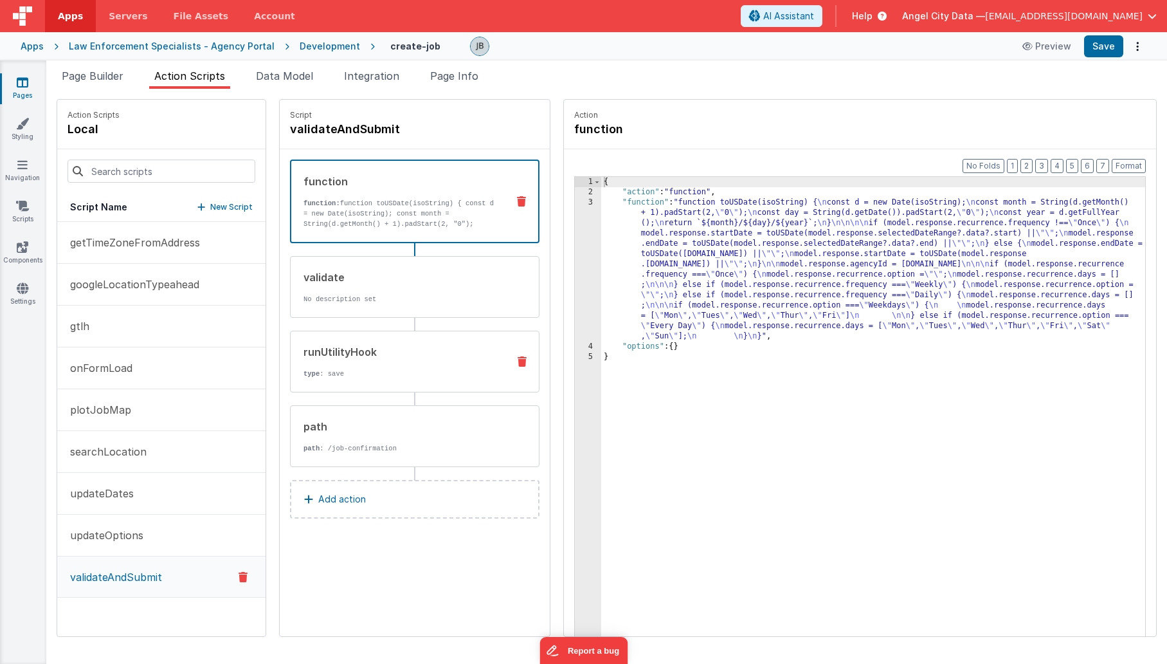
click at [387, 368] on p "type : save" at bounding box center [400, 373] width 194 height 10
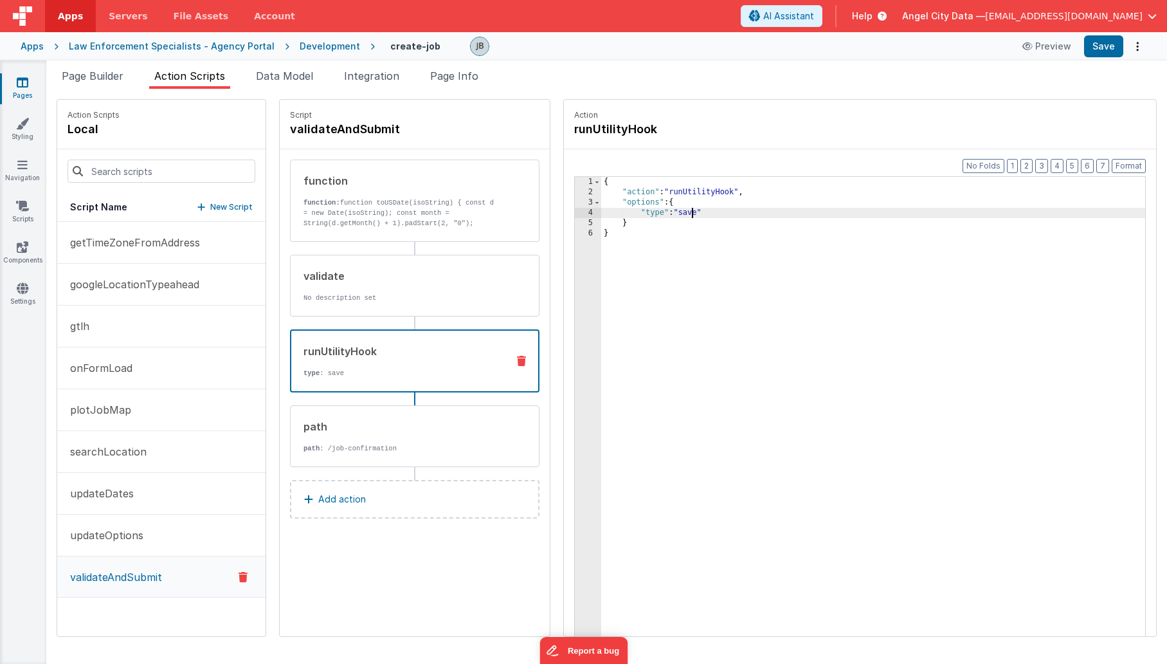
click at [663, 211] on div "{ "action" : "runUtilityHook" , "options" : { "type" : "save" } }" at bounding box center [886, 437] width 570 height 520
click at [344, 450] on p "path : /job-confirmation" at bounding box center [400, 448] width 194 height 10
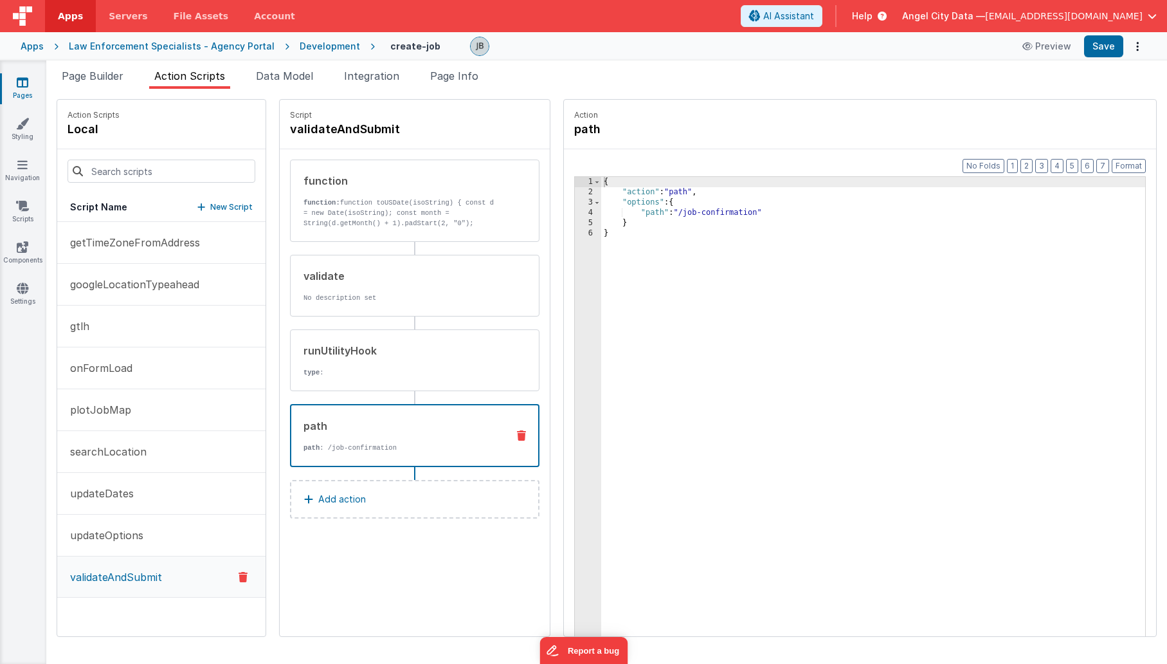
click at [705, 213] on div "{ "action" : "path" , "options" : { "path" : "/job-confirmation" } }" at bounding box center [886, 437] width 570 height 520
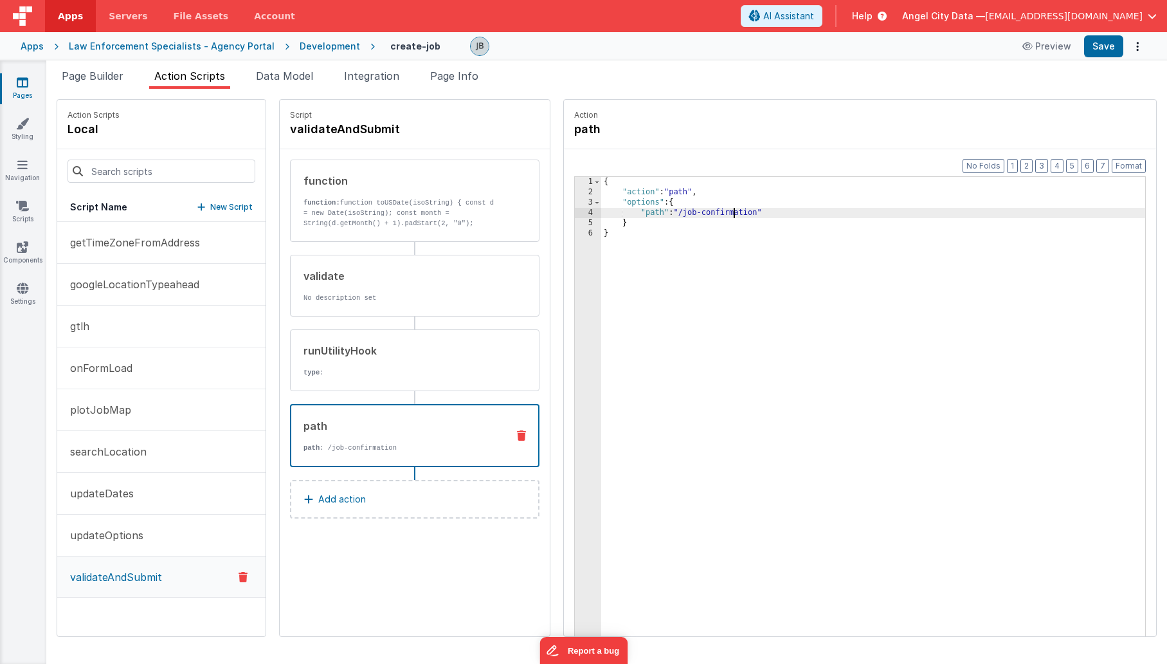
click at [705, 213] on div "{ "action" : "path" , "options" : { "path" : "/job-confirmation" } }" at bounding box center [886, 437] width 570 height 520
click at [517, 430] on icon at bounding box center [521, 435] width 9 height 10
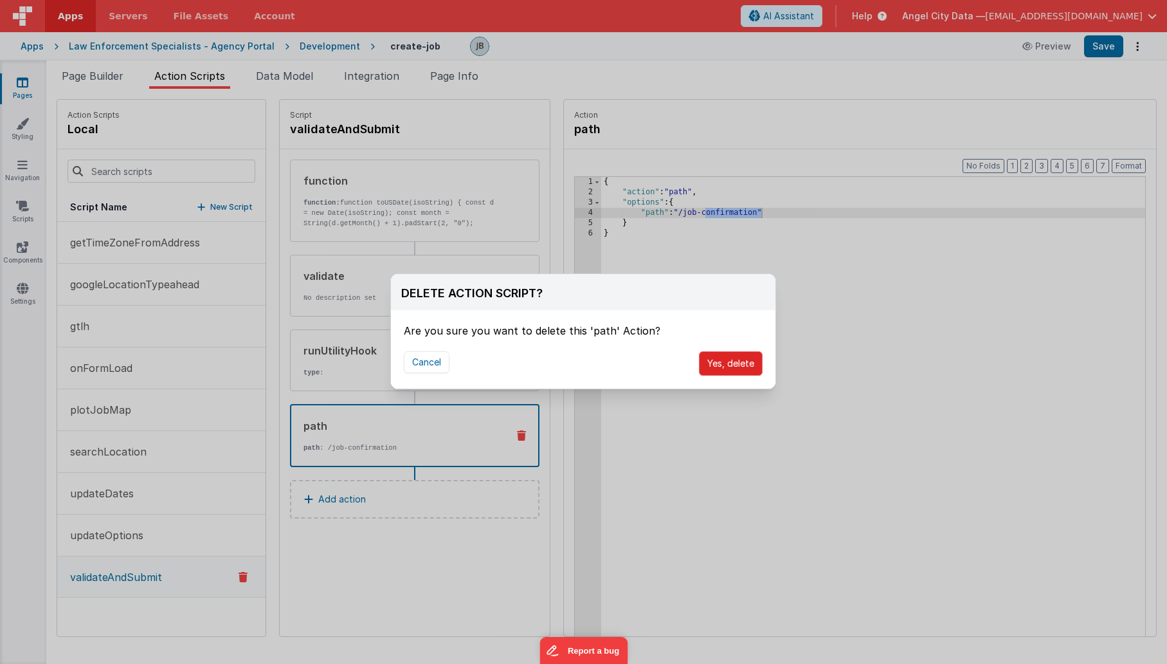
click at [721, 365] on button "Yes, delete" at bounding box center [731, 363] width 64 height 24
